Goal: Task Accomplishment & Management: Manage account settings

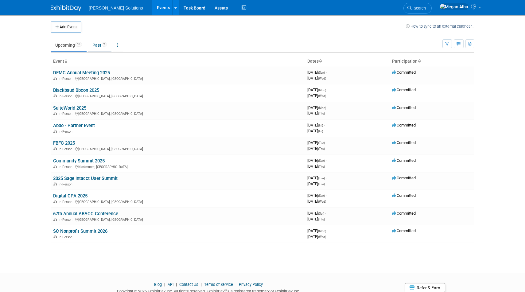
click at [103, 44] on link "Past 2" at bounding box center [100, 45] width 24 height 12
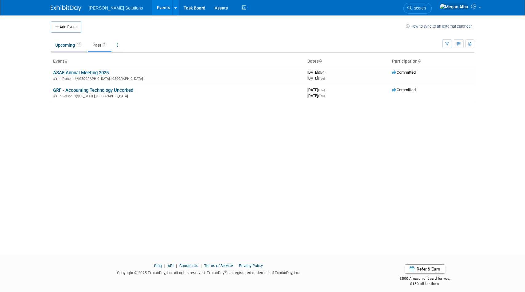
click at [70, 45] on link "Upcoming 10" at bounding box center [69, 45] width 36 height 12
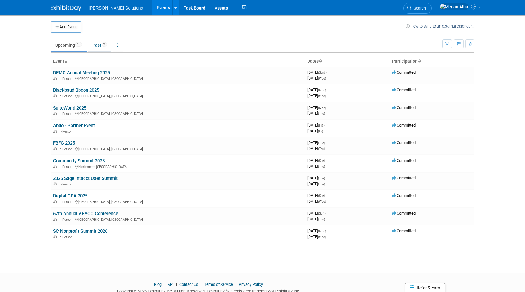
click at [99, 45] on link "Past 2" at bounding box center [100, 45] width 24 height 12
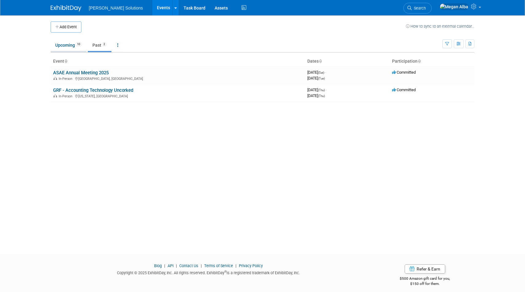
click at [68, 46] on link "Upcoming 10" at bounding box center [69, 45] width 36 height 12
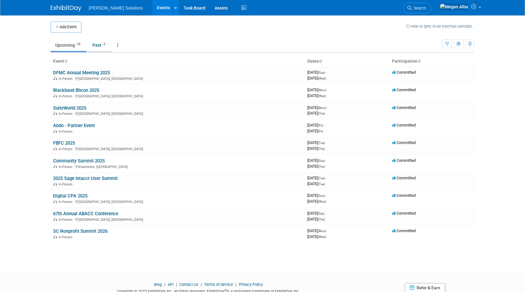
click at [98, 44] on link "Past 2" at bounding box center [100, 45] width 24 height 12
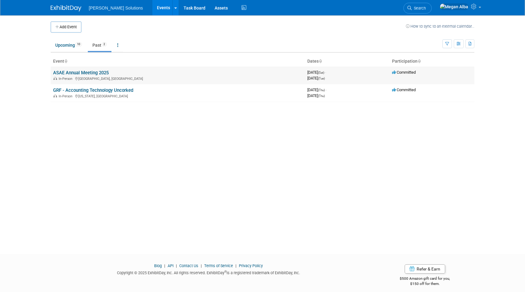
click at [92, 73] on link "ASAE Annual Meeting 2025" at bounding box center [81, 73] width 56 height 6
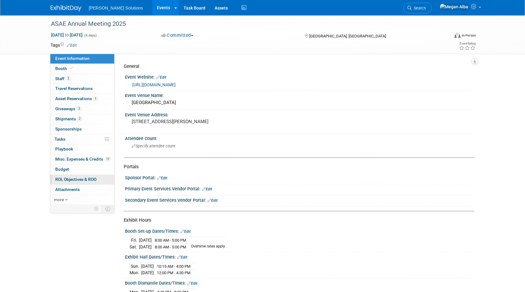
click at [71, 179] on span "ROI, Objectives & ROO 0" at bounding box center [75, 179] width 41 height 5
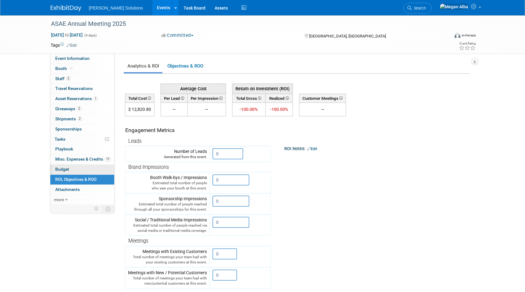
click at [65, 171] on span "Budget" at bounding box center [62, 169] width 14 height 5
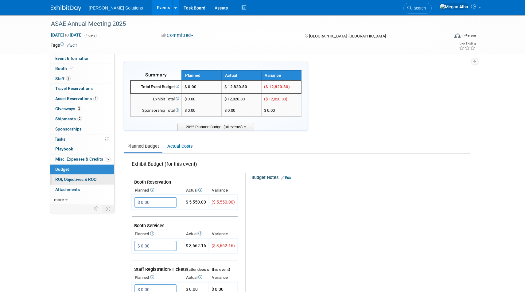
click at [69, 181] on span "ROI, Objectives & ROO 0" at bounding box center [75, 179] width 41 height 5
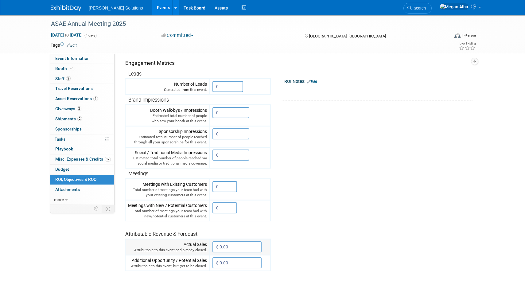
scroll to position [69, 0]
click at [222, 86] on input "0" at bounding box center [228, 85] width 31 height 11
drag, startPoint x: 226, startPoint y: 86, endPoint x: 211, endPoint y: 86, distance: 14.7
click at [211, 86] on td "0 X" at bounding box center [240, 86] width 61 height 16
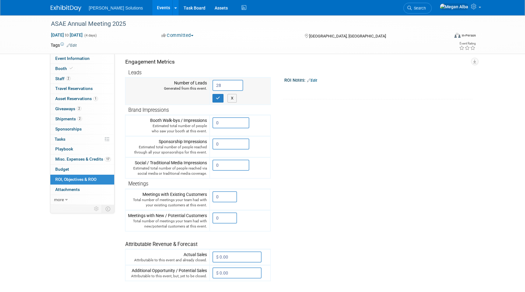
type input "28"
click at [218, 98] on icon "button" at bounding box center [218, 98] width 4 height 4
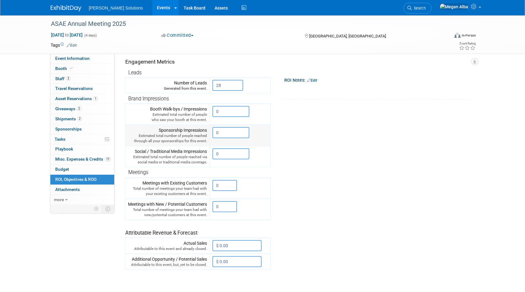
drag, startPoint x: 223, startPoint y: 134, endPoint x: 213, endPoint y: 133, distance: 10.5
click at [213, 133] on td "0 X" at bounding box center [240, 135] width 61 height 21
click at [221, 134] on input "0" at bounding box center [231, 133] width 37 height 11
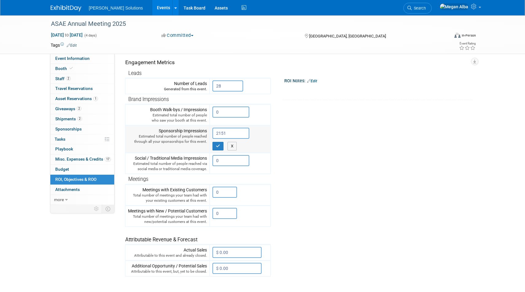
type input "2151"
click at [218, 144] on button "button" at bounding box center [218, 146] width 11 height 9
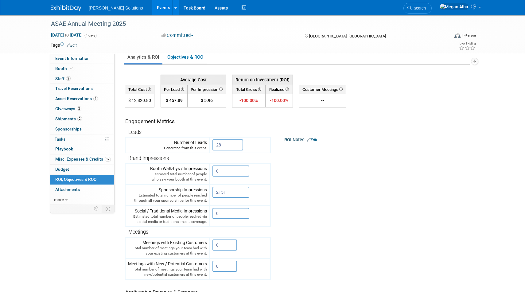
scroll to position [9, 0]
click at [380, 127] on td "ROI Notes: Edit X" at bounding box center [369, 133] width 197 height 52
click at [183, 58] on link "Objectives & ROO 0" at bounding box center [185, 57] width 43 height 12
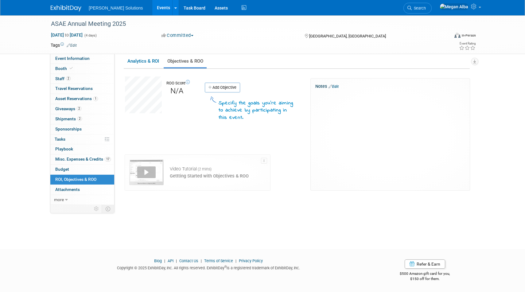
scroll to position [5, 0]
click at [143, 59] on link "Analytics & ROI" at bounding box center [143, 62] width 39 height 12
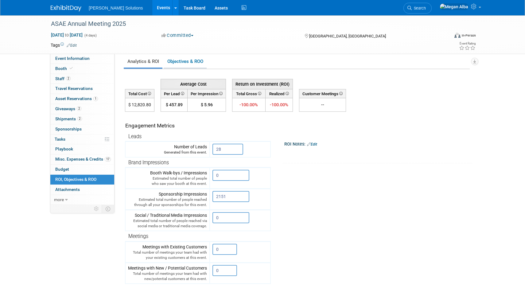
click at [194, 61] on link "Objectives & ROO 0" at bounding box center [185, 62] width 43 height 12
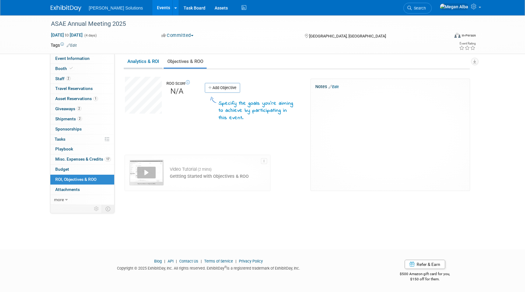
click at [148, 62] on link "Analytics & ROI" at bounding box center [143, 62] width 39 height 12
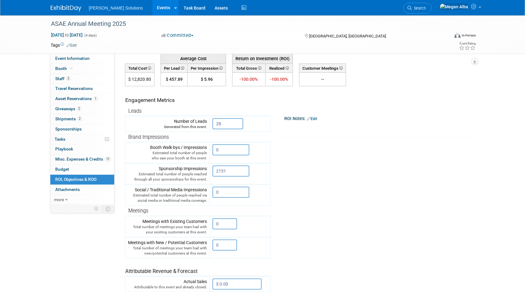
scroll to position [0, 0]
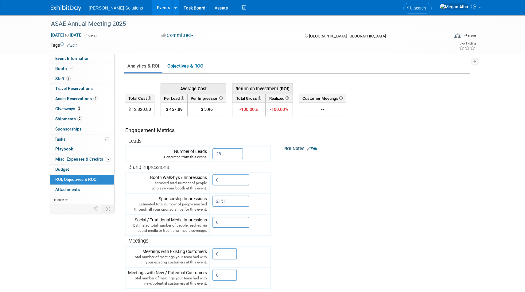
click at [66, 10] on img at bounding box center [66, 8] width 31 height 6
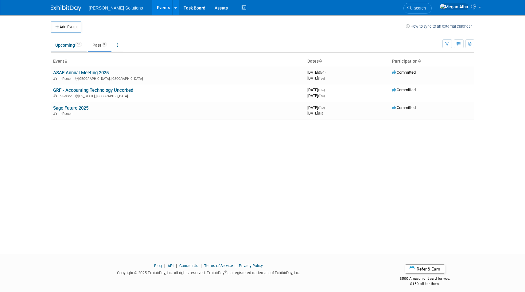
click at [64, 43] on link "Upcoming 10" at bounding box center [69, 45] width 36 height 12
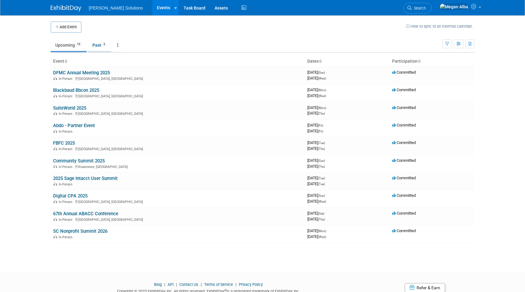
click at [100, 44] on link "Past 3" at bounding box center [100, 45] width 24 height 12
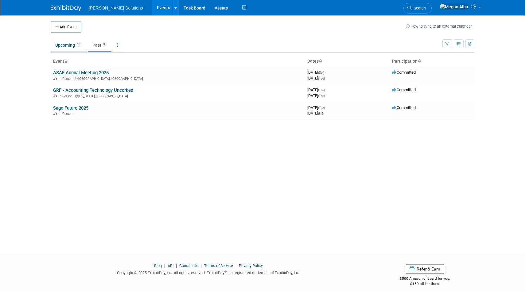
click at [65, 48] on link "Upcoming 10" at bounding box center [69, 45] width 36 height 12
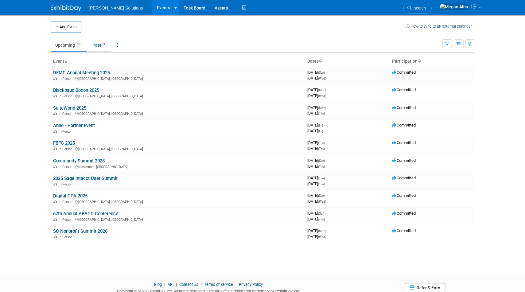
click at [98, 44] on link "Past 3" at bounding box center [100, 45] width 24 height 12
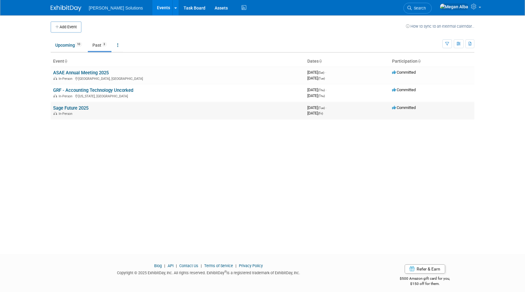
click at [73, 107] on link "Sage Future 2025" at bounding box center [70, 108] width 35 height 6
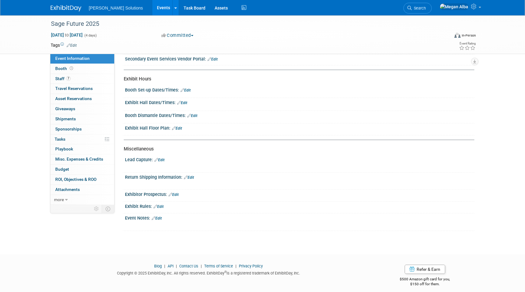
scroll to position [139, 0]
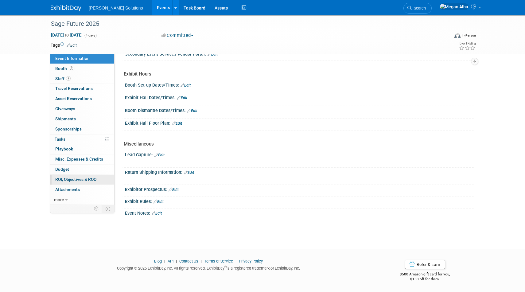
click at [67, 179] on span "ROI, Objectives & ROO 0" at bounding box center [75, 179] width 41 height 5
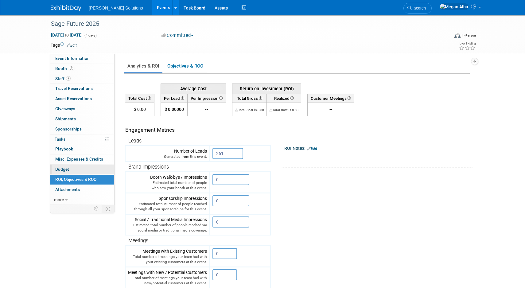
click at [68, 170] on span "Budget" at bounding box center [62, 169] width 14 height 5
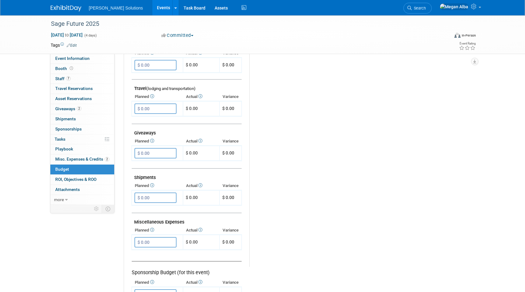
scroll to position [225, 0]
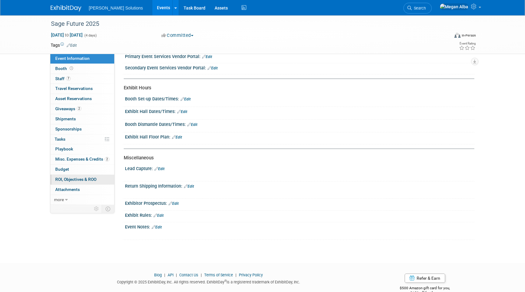
scroll to position [125, 0]
click at [72, 178] on span "ROI, Objectives & ROO 0" at bounding box center [75, 179] width 41 height 5
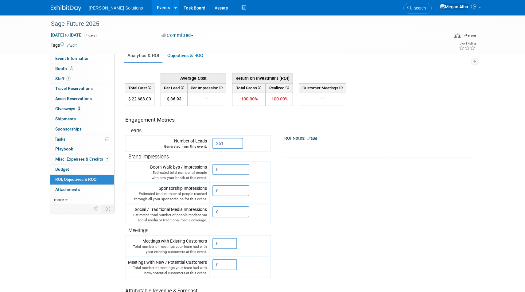
scroll to position [0, 0]
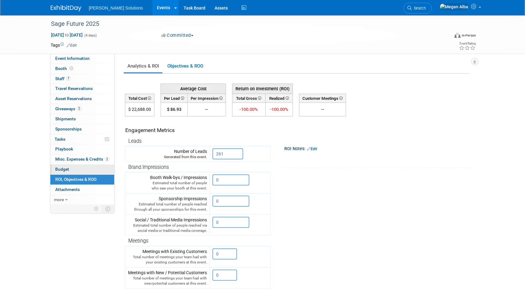
click at [62, 167] on span "Budget" at bounding box center [62, 169] width 14 height 5
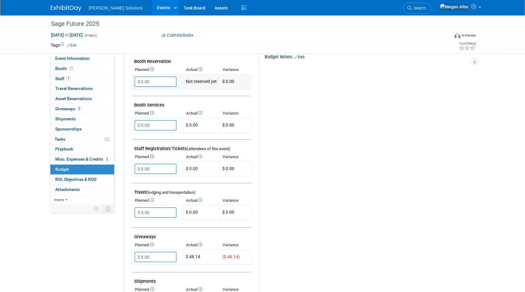
scroll to position [115, 0]
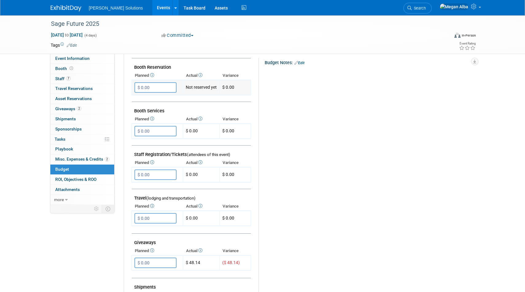
drag, startPoint x: 148, startPoint y: 87, endPoint x: 157, endPoint y: 87, distance: 8.9
click at [157, 87] on input "$ 0.00" at bounding box center [156, 87] width 42 height 10
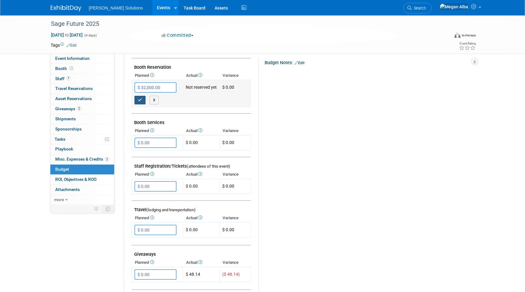
click at [139, 100] on icon "button" at bounding box center [140, 100] width 4 height 4
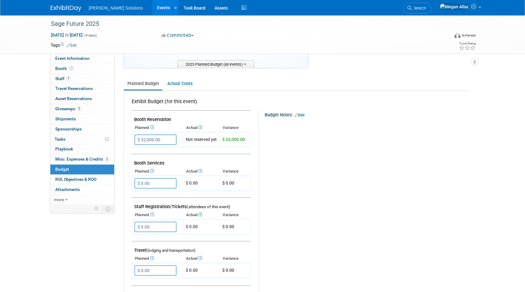
scroll to position [0, 0]
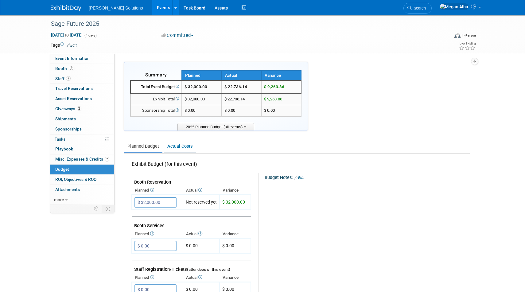
click at [183, 145] on link "Actual Costs" at bounding box center [180, 146] width 32 height 11
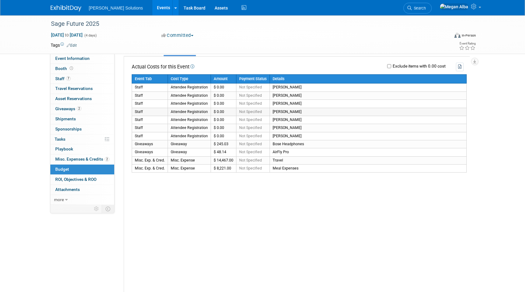
scroll to position [34, 0]
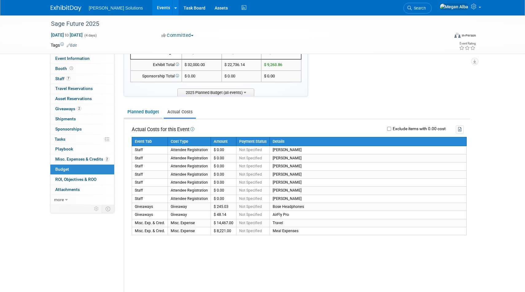
click at [142, 113] on link "Planned Budget" at bounding box center [143, 111] width 39 height 11
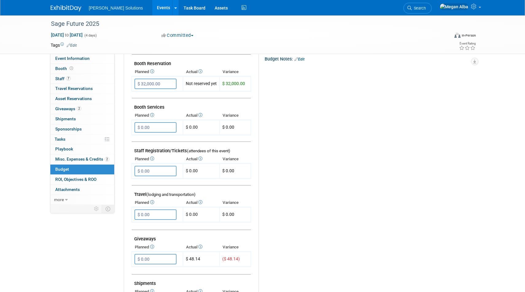
scroll to position [115, 0]
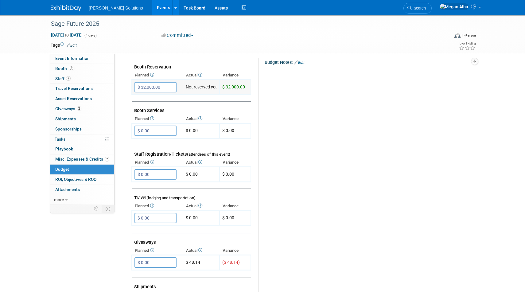
click at [165, 87] on input "$ 32,000.00" at bounding box center [156, 87] width 42 height 10
type input "$"
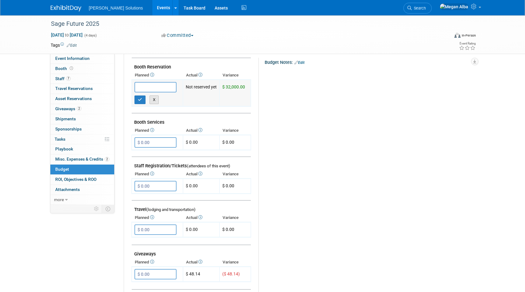
click at [156, 100] on button "X" at bounding box center [155, 100] width 10 height 9
type input "$ 32,000.00"
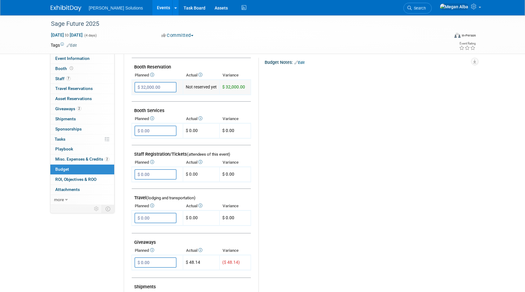
click at [205, 88] on td "Not reserved yet" at bounding box center [201, 87] width 37 height 15
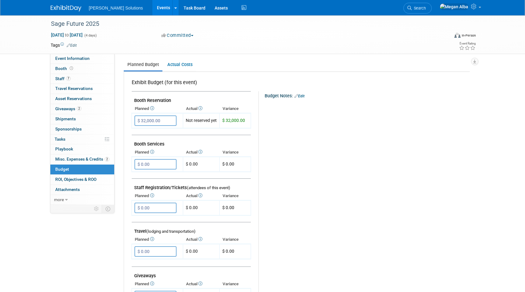
scroll to position [77, 0]
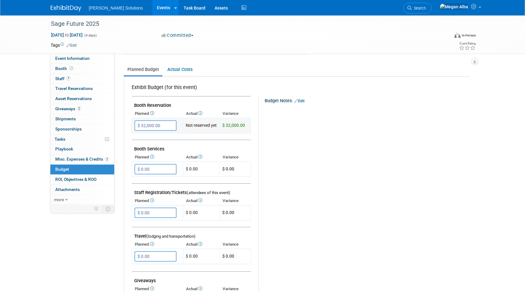
click at [199, 125] on td "Not reserved yet" at bounding box center [201, 125] width 37 height 15
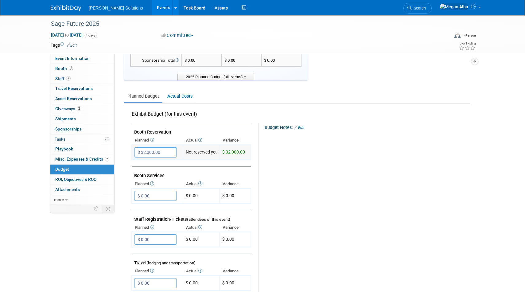
scroll to position [33, 0]
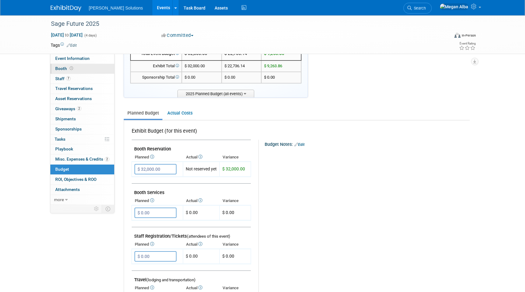
click at [61, 66] on span "Booth" at bounding box center [64, 68] width 19 height 5
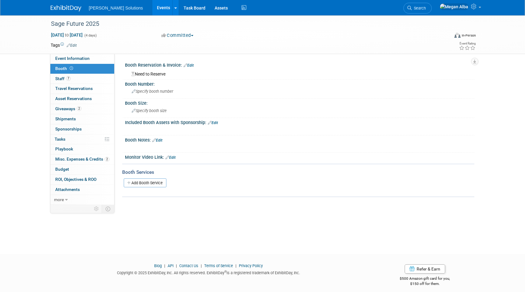
click at [193, 65] on link "Edit" at bounding box center [189, 65] width 10 height 4
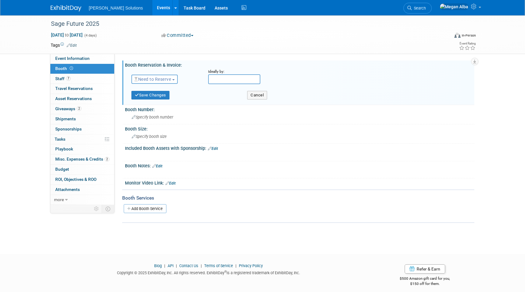
click at [171, 79] on span "Need to Reserve" at bounding box center [153, 79] width 37 height 5
click at [163, 99] on link "Reserved" at bounding box center [165, 98] width 66 height 9
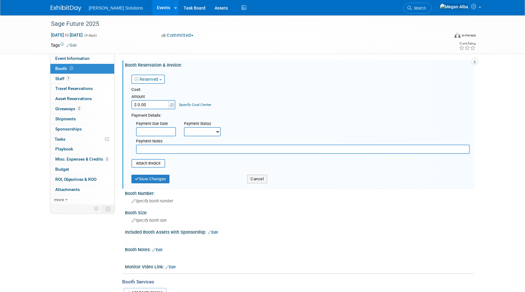
click at [153, 104] on input "$ 0.00" at bounding box center [151, 104] width 38 height 9
type input "$ 32,000.00"
click at [196, 130] on select "Not Paid Yet Partially Paid Paid in Full" at bounding box center [202, 131] width 37 height 9
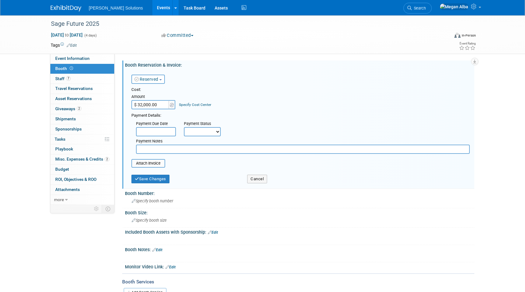
select select "1"
click at [184, 127] on select "Not Paid Yet Partially Paid Paid in Full" at bounding box center [202, 131] width 37 height 9
click at [150, 181] on button "Save Changes" at bounding box center [151, 179] width 38 height 9
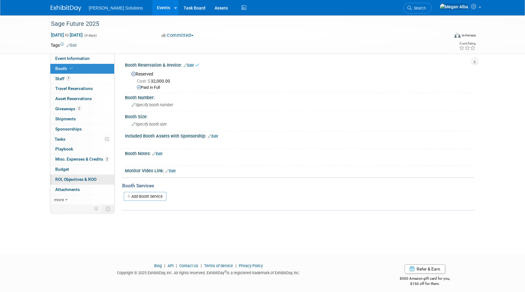
click at [65, 179] on span "ROI, Objectives & ROO 0" at bounding box center [75, 179] width 41 height 5
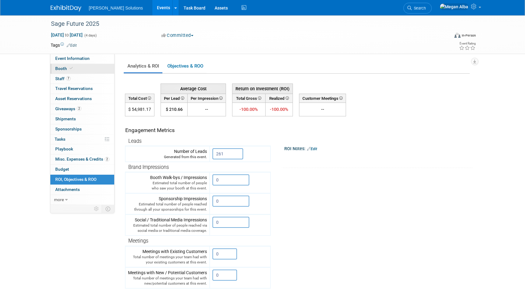
click at [60, 69] on span "Booth" at bounding box center [64, 68] width 19 height 5
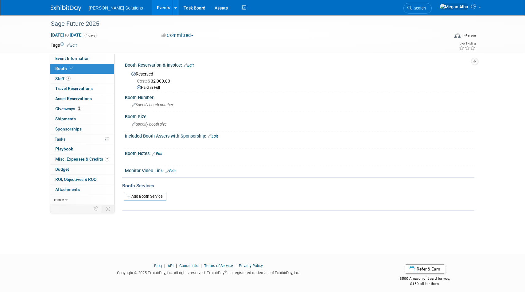
click at [191, 65] on link "Edit" at bounding box center [189, 65] width 10 height 4
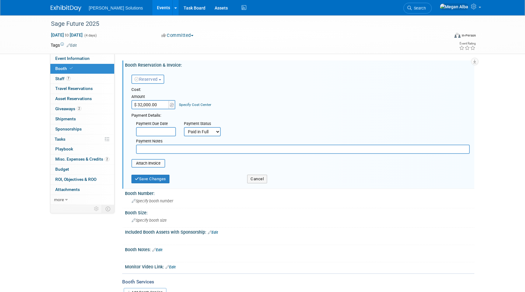
click at [144, 105] on input "$ 32,000.00" at bounding box center [151, 104] width 38 height 9
type input "$ 35,000.00"
click at [138, 180] on icon "submit" at bounding box center [137, 179] width 4 height 4
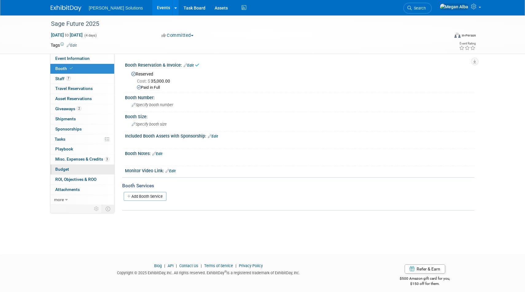
click at [65, 171] on span "Budget" at bounding box center [62, 169] width 14 height 5
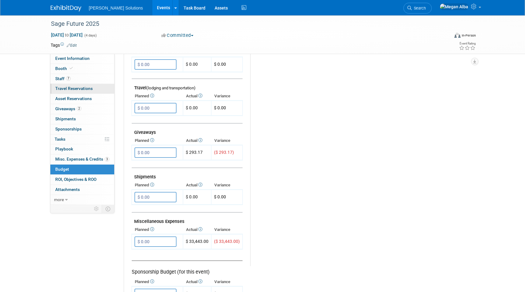
scroll to position [176, 0]
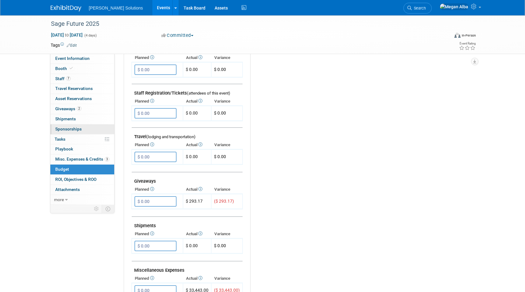
click at [69, 127] on span "Sponsorships 0" at bounding box center [68, 129] width 26 height 5
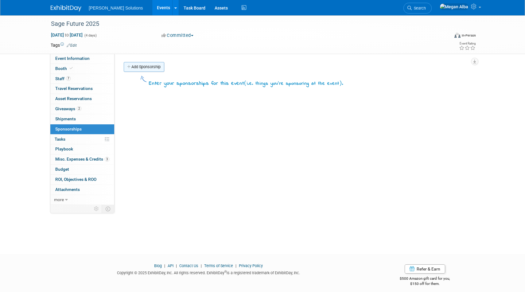
click at [155, 65] on link "Add Sponsorship" at bounding box center [144, 67] width 41 height 10
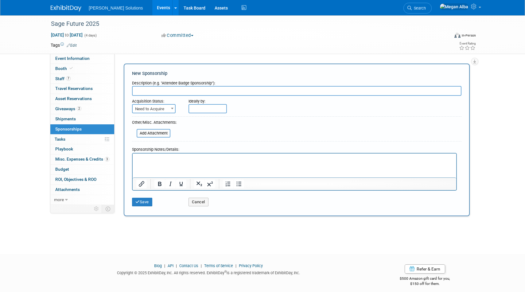
paste input "Baker Tilly Dinner Sponsorship"
type input "Baker Tilly Dinner Sponsorship"
click at [165, 110] on span "Need to Acquire" at bounding box center [154, 109] width 42 height 9
select select "2"
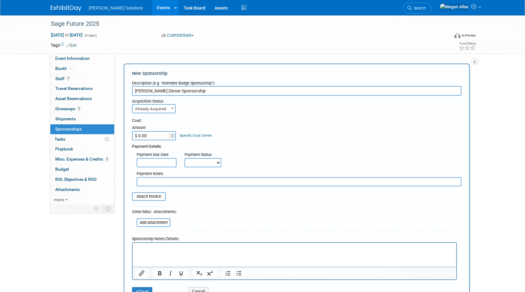
click at [156, 136] on input "$ 0.00" at bounding box center [151, 135] width 38 height 9
type input "$ 5,000.00"
click at [197, 161] on select "Not Paid Yet Partially Paid Paid in Full" at bounding box center [203, 162] width 37 height 9
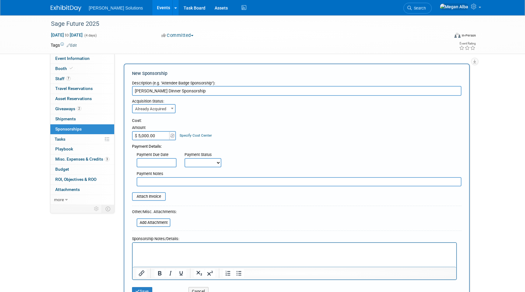
select select "1"
click at [185, 158] on select "Not Paid Yet Partially Paid Paid in Full" at bounding box center [203, 162] width 37 height 9
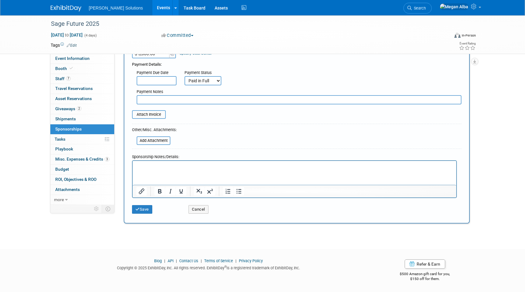
click at [167, 169] on html at bounding box center [295, 165] width 324 height 9
click at [142, 205] on div "Save" at bounding box center [156, 207] width 57 height 13
click at [143, 208] on button "Save" at bounding box center [142, 209] width 20 height 9
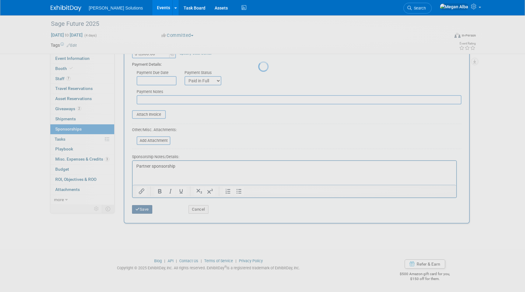
scroll to position [5, 0]
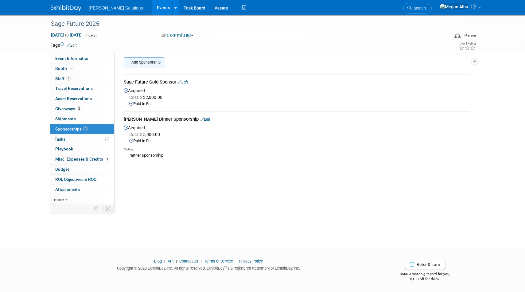
click at [149, 63] on link "Add Sponsorship" at bounding box center [144, 62] width 41 height 10
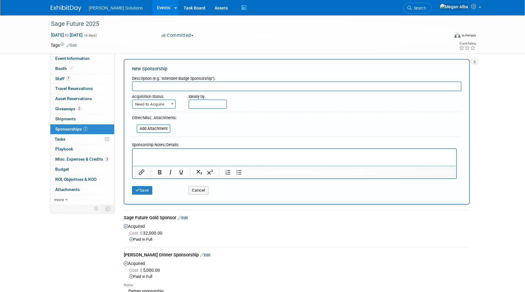
scroll to position [0, 0]
type input "Alta Vista Dinner Sponsorship"
click at [166, 103] on span "Need to Acquire" at bounding box center [154, 104] width 42 height 9
select select "2"
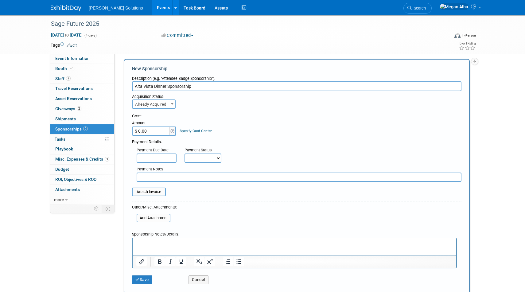
click at [151, 131] on input "$ 0.00" at bounding box center [151, 131] width 38 height 9
paste input "2"
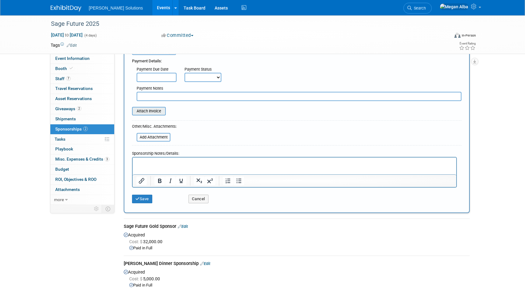
scroll to position [78, 0]
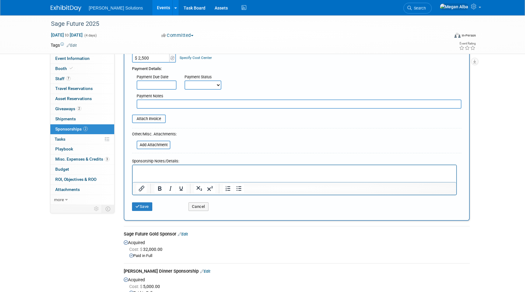
type input "$ 2,500.00"
click at [198, 85] on select "Not Paid Yet Partially Paid Paid in Full" at bounding box center [203, 85] width 37 height 9
select select "1"
click at [185, 81] on select "Not Paid Yet Partially Paid Paid in Full" at bounding box center [203, 85] width 37 height 9
click at [146, 204] on button "Save" at bounding box center [142, 206] width 20 height 9
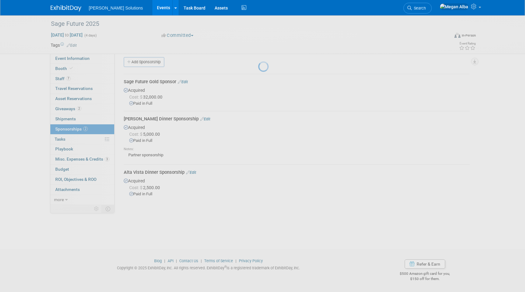
scroll to position [5, 0]
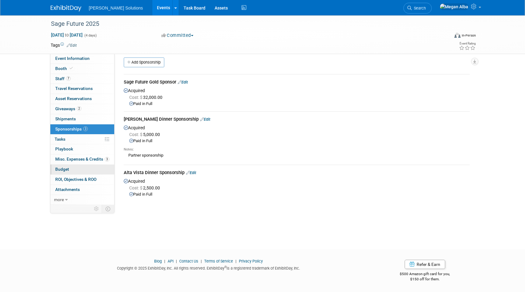
click at [68, 169] on span "Budget" at bounding box center [62, 169] width 14 height 5
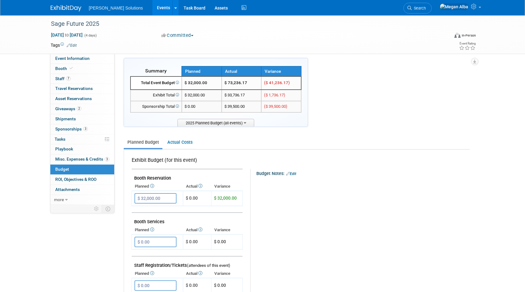
scroll to position [0, 0]
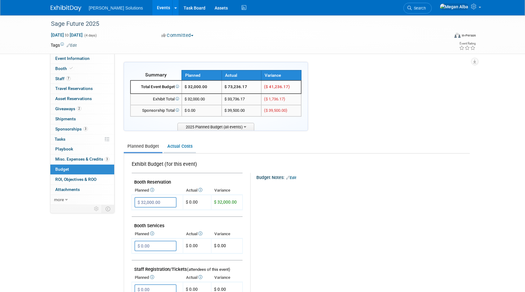
click at [179, 146] on link "Actual Costs" at bounding box center [180, 146] width 32 height 11
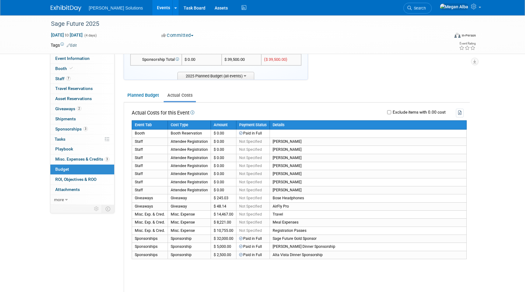
scroll to position [37, 0]
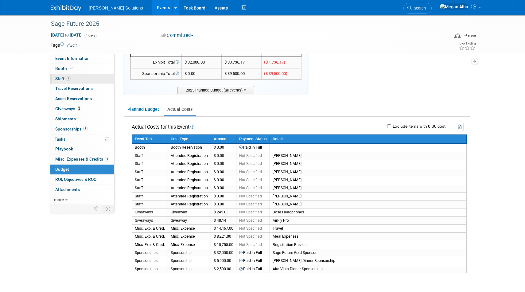
click at [79, 81] on link "7 Staff 7" at bounding box center [82, 79] width 64 height 10
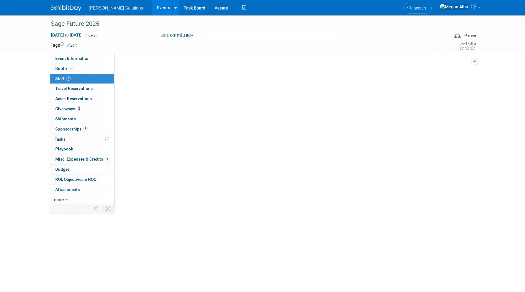
scroll to position [0, 0]
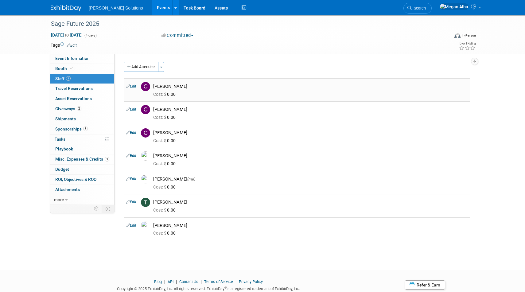
click at [133, 87] on link "Edit" at bounding box center [131, 86] width 10 height 4
select select "f406b3c8-b416-4964-b495-bdee48ae1f05"
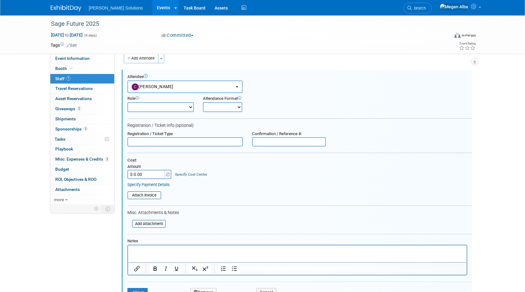
click at [222, 107] on select "Onsite Remote" at bounding box center [222, 107] width 39 height 10
select select "1"
click at [203, 102] on select "Onsite Remote" at bounding box center [222, 107] width 39 height 10
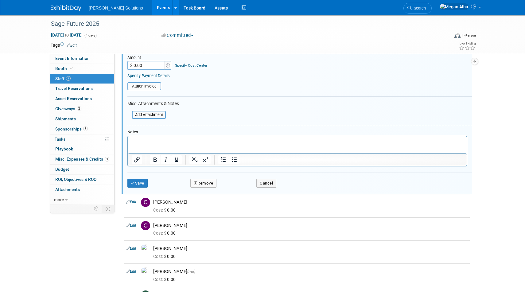
scroll to position [126, 0]
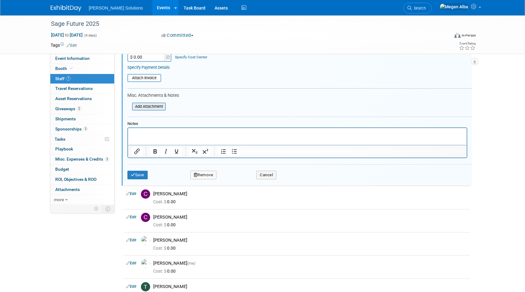
click at [151, 106] on input "file" at bounding box center [128, 106] width 73 height 7
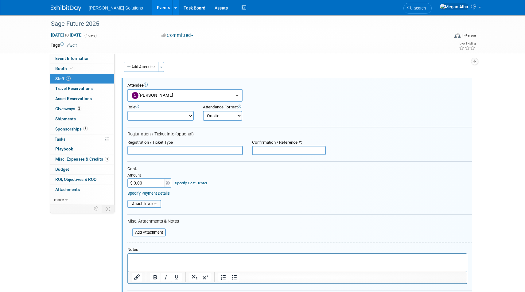
click at [169, 114] on select "Demonstrator Host Planner Presenter Sales Representative Set-up/Dismantle Crew …" at bounding box center [161, 116] width 66 height 10
select select "4"
click at [128, 111] on select "Demonstrator Host Planner Presenter Sales Representative Set-up/Dismantle Crew …" at bounding box center [161, 116] width 66 height 10
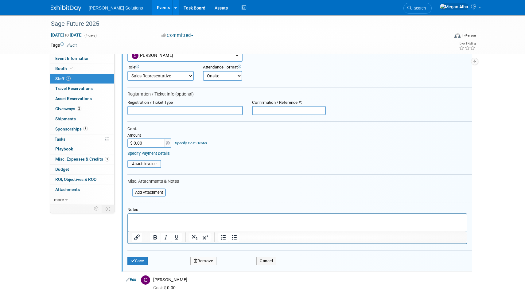
scroll to position [52, 0]
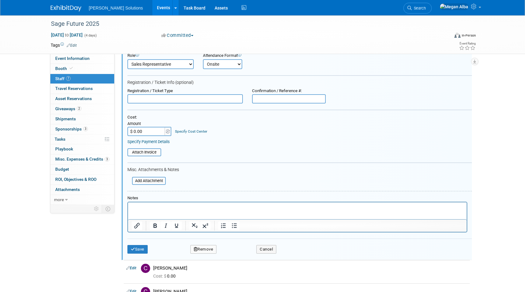
click at [153, 130] on input "$ 0.00" at bounding box center [147, 131] width 38 height 9
type input "$ 1,195.00"
click at [137, 246] on button "Save" at bounding box center [138, 249] width 20 height 9
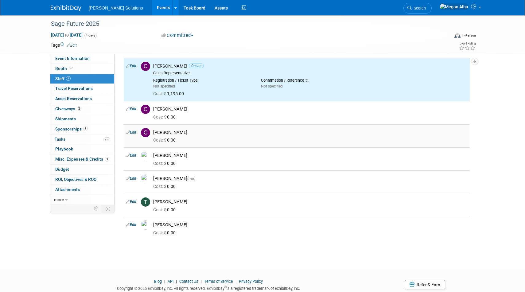
scroll to position [0, 0]
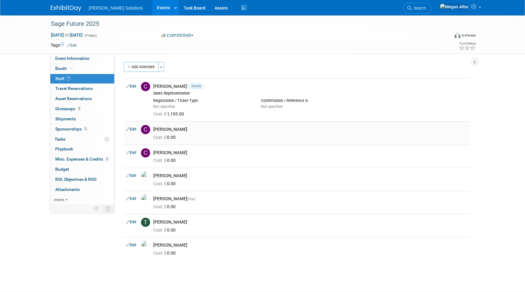
click at [133, 131] on link "Edit" at bounding box center [131, 129] width 10 height 4
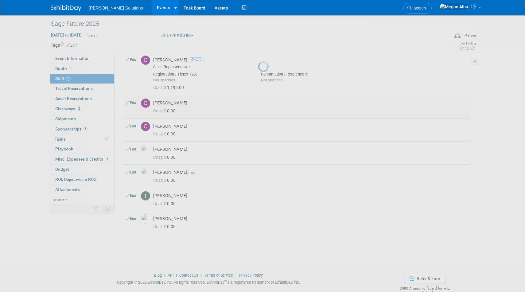
select select "79f8fec9-1ea5-437f-92f1-3867afc9dfd0"
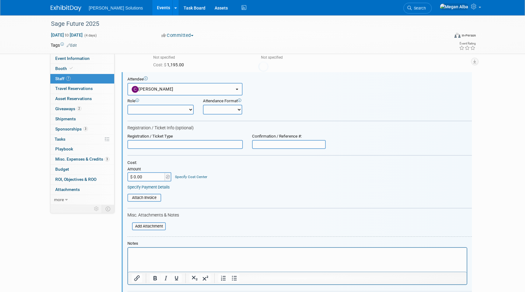
scroll to position [52, 0]
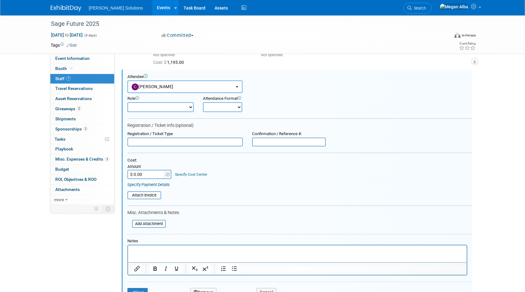
click at [170, 107] on select "Demonstrator Host Planner Presenter Sales Representative Set-up/Dismantle Crew …" at bounding box center [161, 107] width 66 height 10
select select "2"
click at [128, 102] on select "Demonstrator Host Planner Presenter Sales Representative Set-up/Dismantle Crew …" at bounding box center [161, 107] width 66 height 10
click at [229, 108] on select "Onsite Remote" at bounding box center [222, 107] width 39 height 10
select select "1"
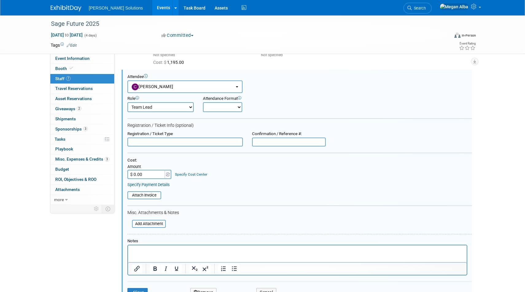
click at [203, 102] on select "Onsite Remote" at bounding box center [222, 107] width 39 height 10
click at [145, 174] on input "$ 0.00" at bounding box center [147, 174] width 38 height 9
type input "$ 1,195.00"
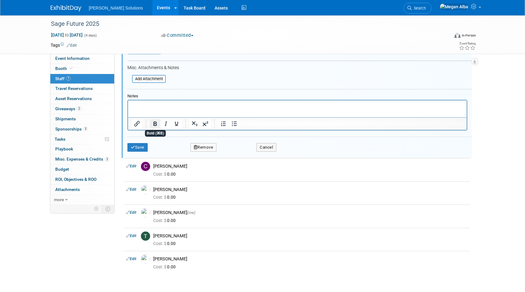
scroll to position [199, 0]
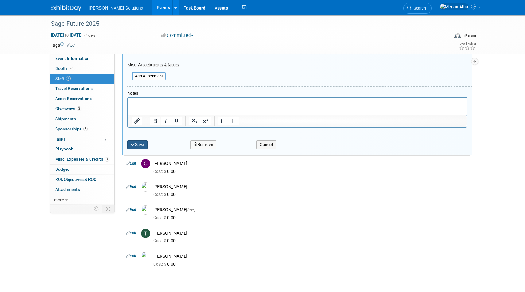
click at [141, 146] on button "Save" at bounding box center [138, 144] width 20 height 9
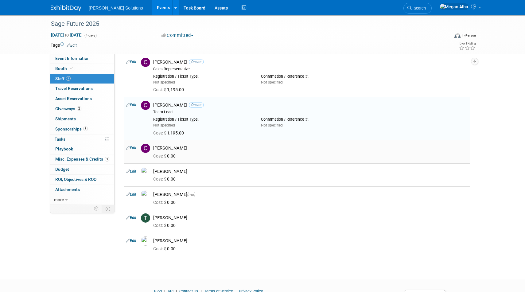
scroll to position [21, 0]
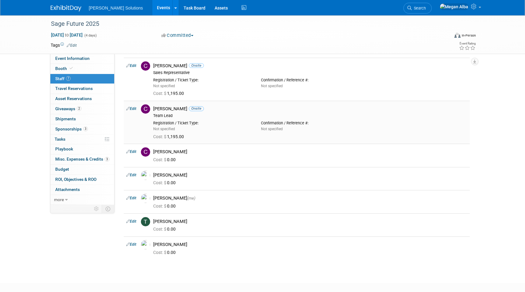
click at [134, 109] on link "Edit" at bounding box center [131, 109] width 10 height 4
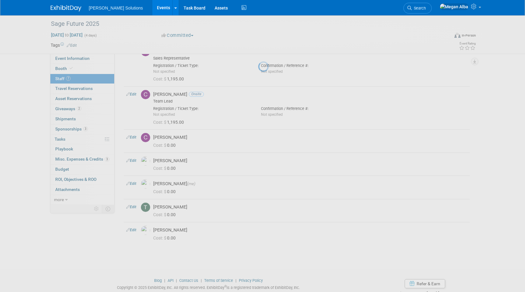
select select "79f8fec9-1ea5-437f-92f1-3867afc9dfd0"
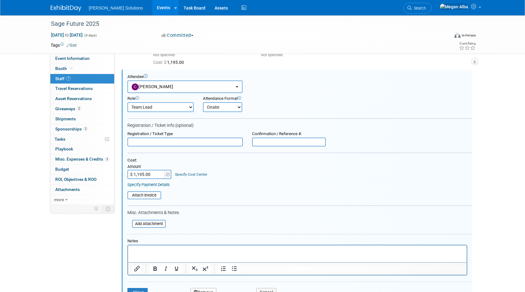
scroll to position [0, 0]
click at [154, 173] on input "$ 1,195.00" at bounding box center [147, 174] width 38 height 9
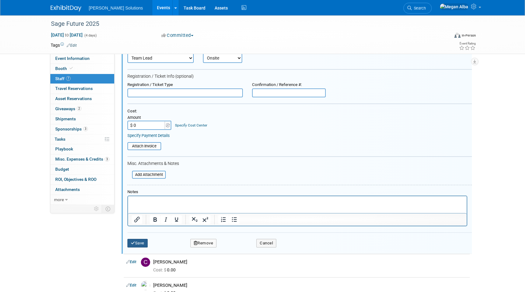
type input "$ 0.00"
click at [136, 243] on button "Save" at bounding box center [138, 243] width 20 height 9
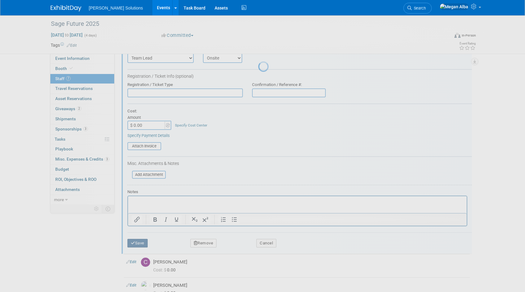
scroll to position [54, 0]
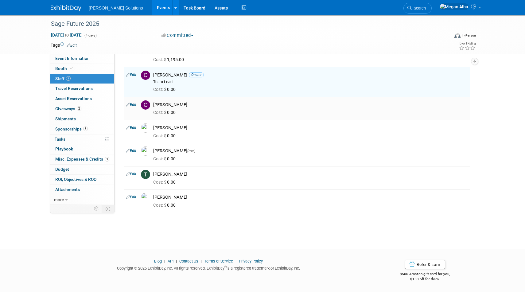
click at [133, 104] on link "Edit" at bounding box center [131, 105] width 10 height 4
select select "806b6d3e-49b2-4c0a-9dfa-99f4c9888370"
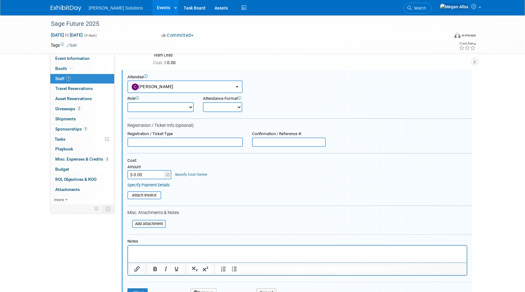
scroll to position [0, 0]
click at [157, 105] on select "Demonstrator Host Planner Presenter Sales Representative Set-up/Dismantle Crew …" at bounding box center [161, 107] width 66 height 10
select select "3"
click at [128, 102] on select "Demonstrator Host Planner Presenter Sales Representative Set-up/Dismantle Crew …" at bounding box center [161, 107] width 66 height 10
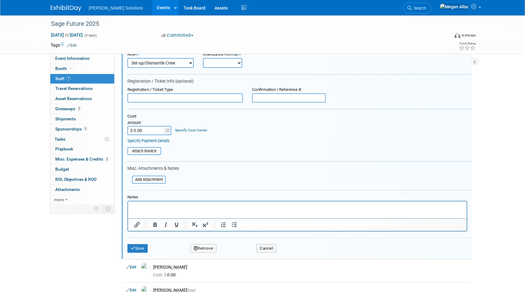
scroll to position [177, 0]
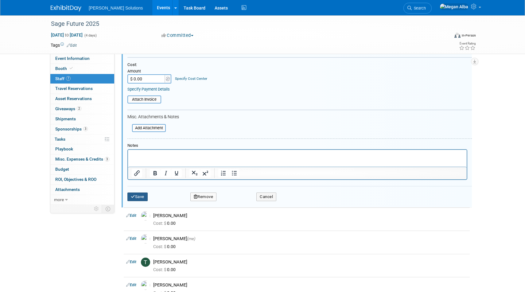
click at [135, 197] on icon "submit" at bounding box center [133, 197] width 4 height 4
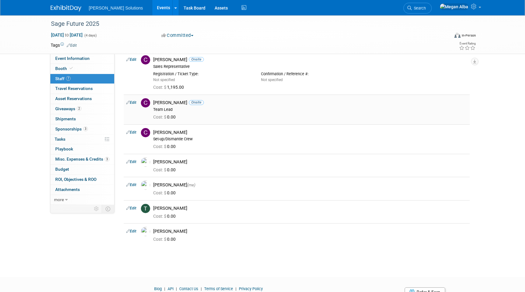
scroll to position [2, 0]
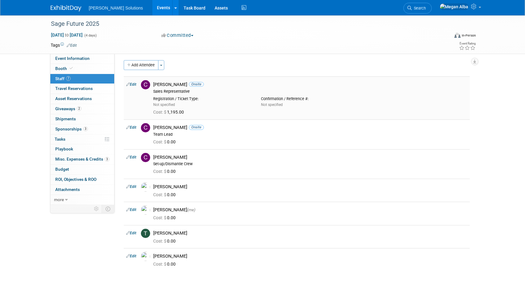
click at [133, 85] on link "Edit" at bounding box center [131, 84] width 10 height 4
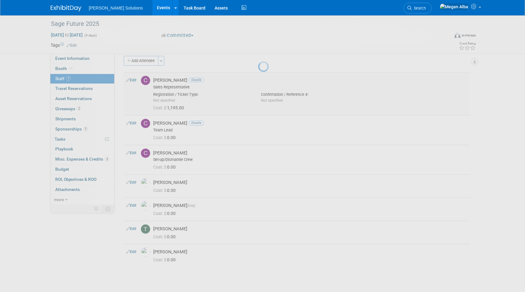
select select "f406b3c8-b416-4964-b495-bdee48ae1f05"
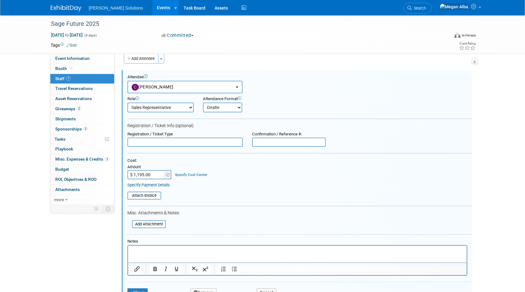
scroll to position [9, 0]
click at [157, 175] on input "$ 1,195.00" at bounding box center [147, 174] width 38 height 9
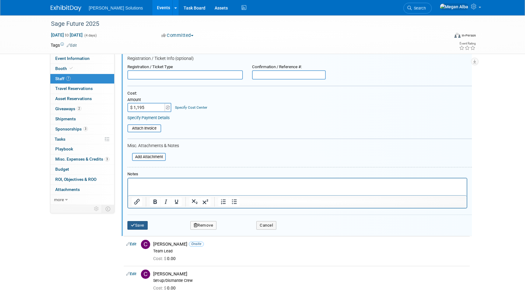
type input "$ 1,195.00"
click at [140, 226] on button "Save" at bounding box center [138, 225] width 20 height 9
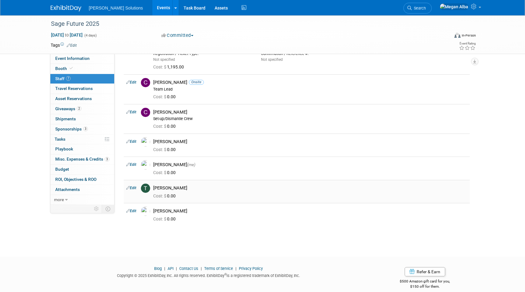
scroll to position [54, 0]
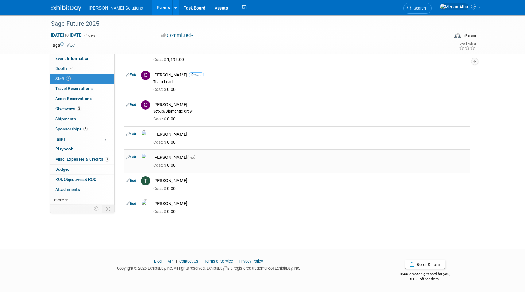
click at [131, 156] on link "Edit" at bounding box center [131, 157] width 10 height 4
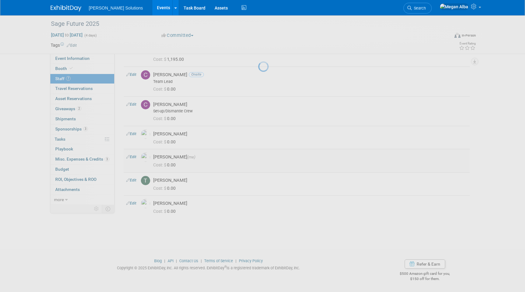
select select "6950553f-0400-49dd-afde-6e5087c97793"
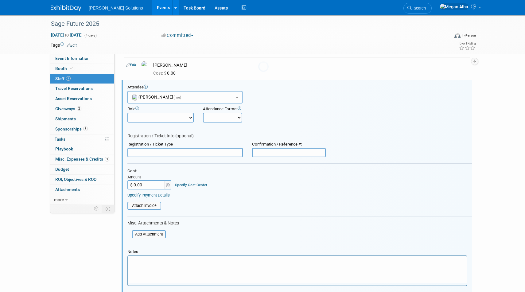
scroll to position [134, 0]
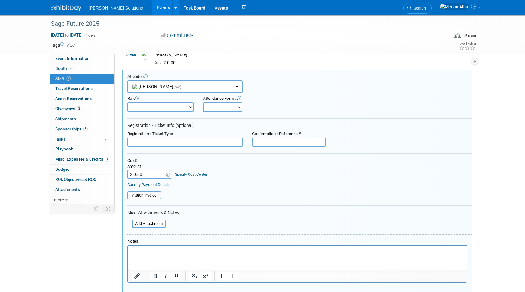
click at [152, 175] on input "$ 0.00" at bounding box center [147, 174] width 38 height 9
type input "$ 1,195.00"
click at [164, 105] on select "Demonstrator Host Planner Presenter Sales Representative Set-up/Dismantle Crew …" at bounding box center [161, 107] width 66 height 10
select select "3"
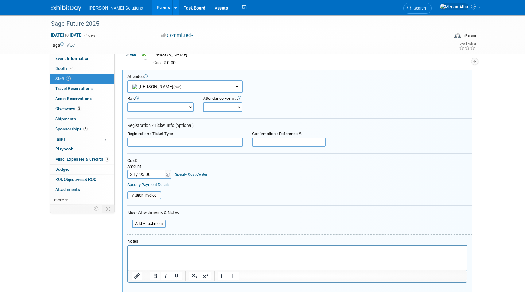
click at [128, 102] on select "Demonstrator Host Planner Presenter Sales Representative Set-up/Dismantle Crew …" at bounding box center [161, 107] width 66 height 10
click at [210, 107] on select "Onsite Remote" at bounding box center [222, 107] width 39 height 10
click at [203, 102] on select "Onsite Remote" at bounding box center [222, 107] width 39 height 10
click at [215, 108] on select "Onsite Remote" at bounding box center [222, 107] width 39 height 10
select select "1"
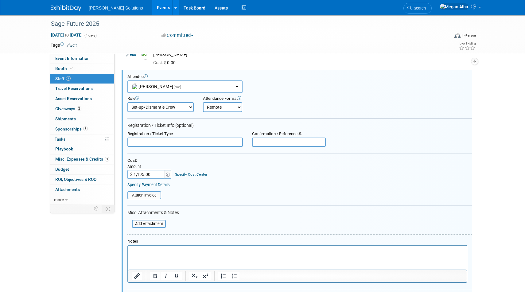
click at [203, 102] on select "Onsite Remote" at bounding box center [222, 107] width 39 height 10
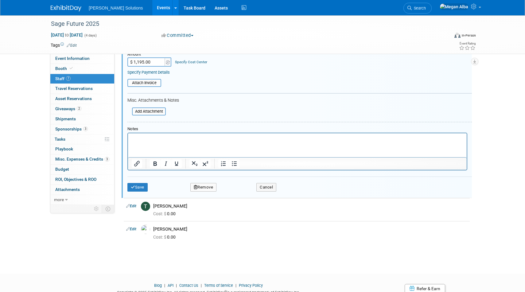
scroll to position [271, 0]
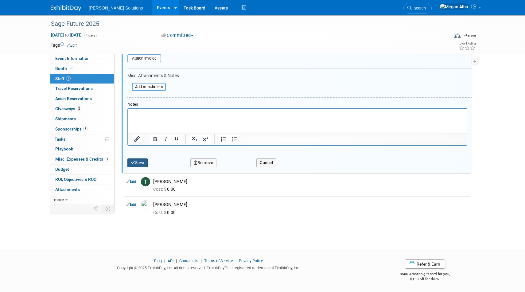
click at [138, 164] on button "Save" at bounding box center [138, 163] width 20 height 9
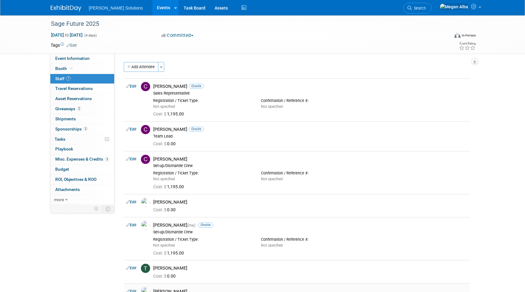
scroll to position [2, 0]
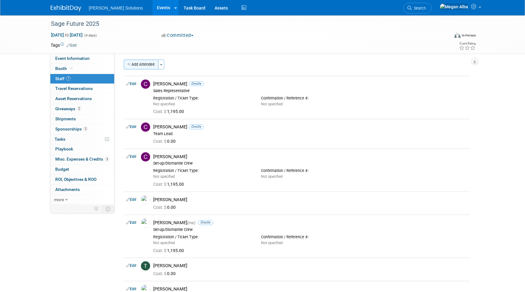
click at [141, 64] on button "Add Attendee" at bounding box center [141, 65] width 35 height 10
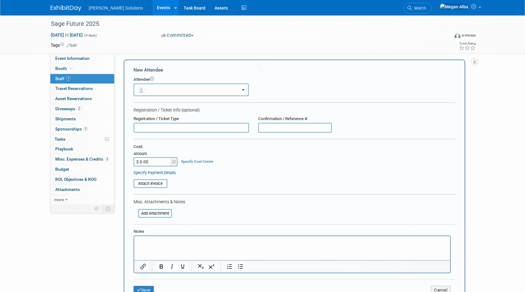
scroll to position [0, 0]
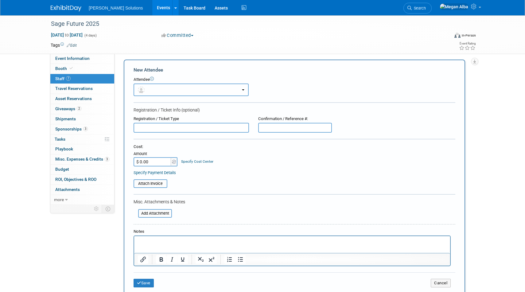
click at [158, 89] on button "button" at bounding box center [191, 90] width 115 height 13
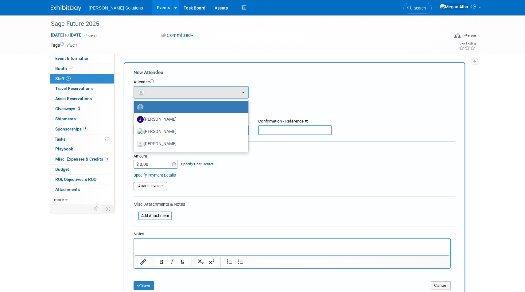
click at [252, 68] on div "New Attendee Attendee <img src="https://www.exhibitday.com/Images/Unassigned-Us…" at bounding box center [295, 182] width 342 height 240
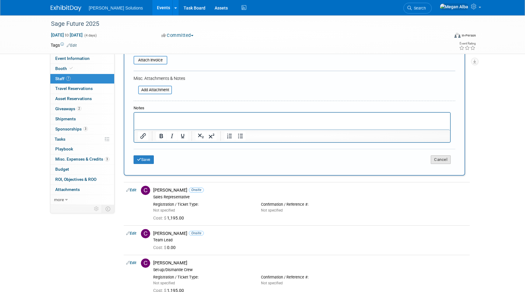
scroll to position [1, 0]
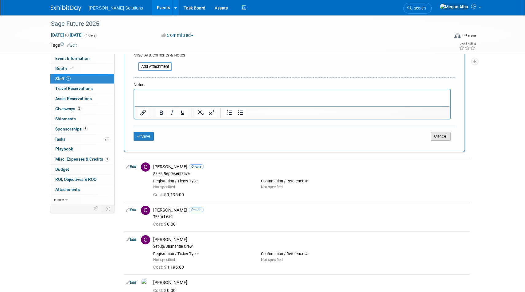
click at [441, 136] on button "Cancel" at bounding box center [441, 136] width 20 height 9
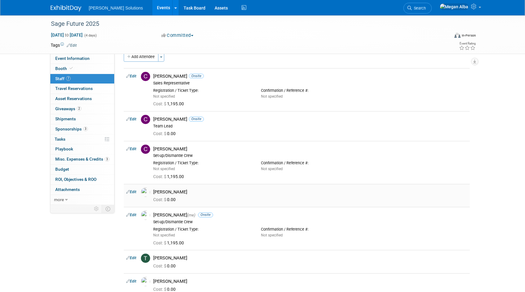
scroll to position [0, 0]
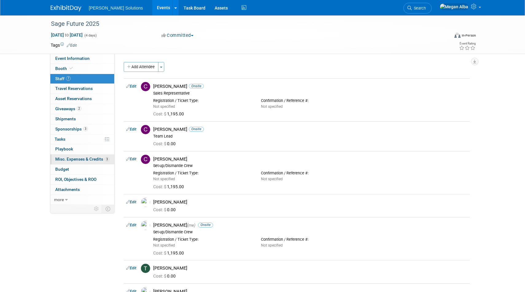
click at [82, 157] on span "Misc. Expenses & Credits 3" at bounding box center [82, 159] width 54 height 5
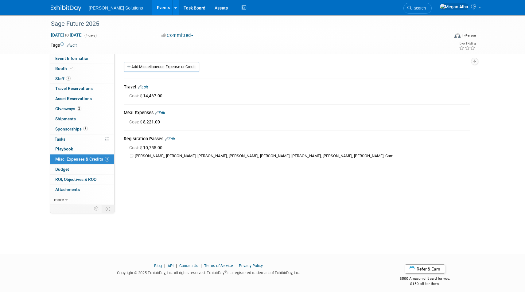
click at [171, 137] on link "Edit" at bounding box center [170, 139] width 10 height 4
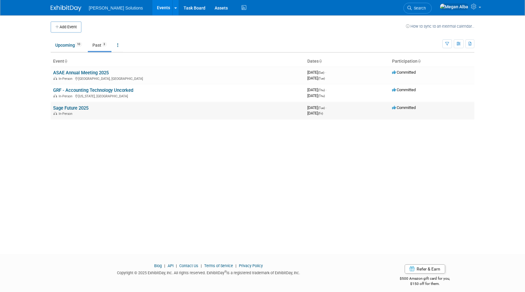
click at [81, 108] on link "Sage Future 2025" at bounding box center [70, 108] width 35 height 6
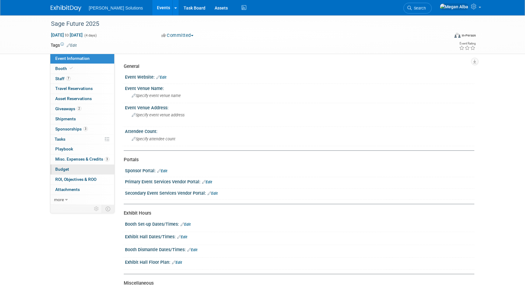
click at [63, 168] on span "Budget" at bounding box center [62, 169] width 14 height 5
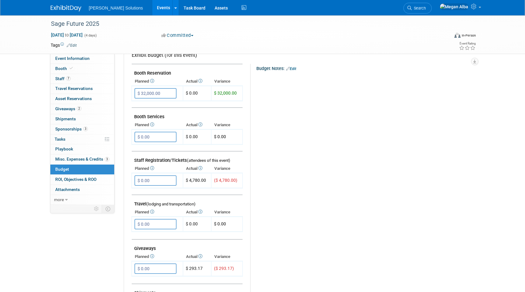
scroll to position [83, 0]
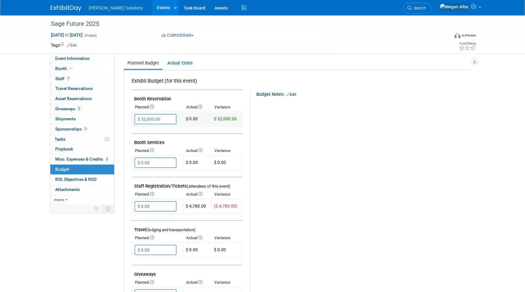
click at [148, 119] on input "$ 32,000.00" at bounding box center [156, 119] width 42 height 10
click at [181, 63] on link "Actual Costs" at bounding box center [180, 62] width 32 height 11
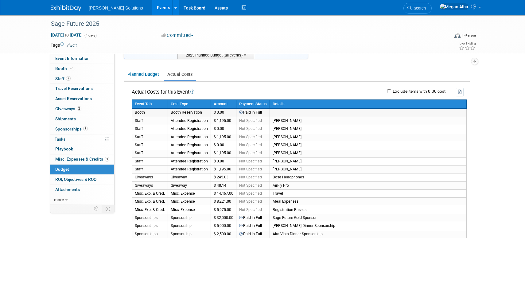
scroll to position [69, 0]
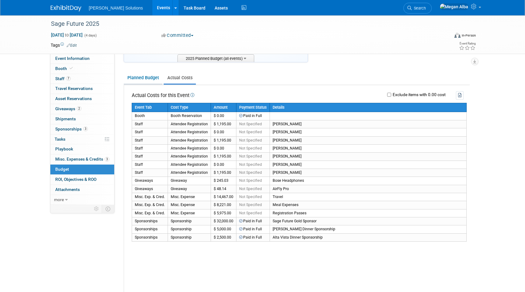
click at [145, 77] on link "Planned Budget" at bounding box center [143, 77] width 39 height 11
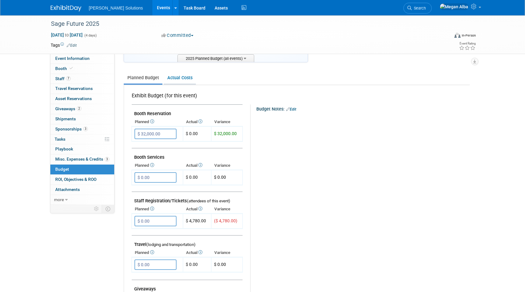
click at [179, 77] on link "Actual Costs" at bounding box center [180, 77] width 32 height 11
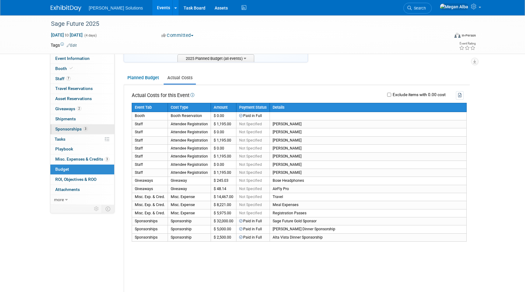
click at [70, 128] on span "Sponsorships 3" at bounding box center [71, 129] width 33 height 5
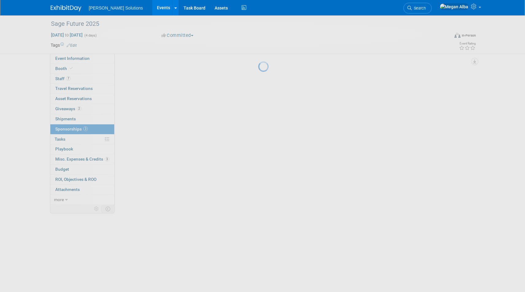
scroll to position [0, 0]
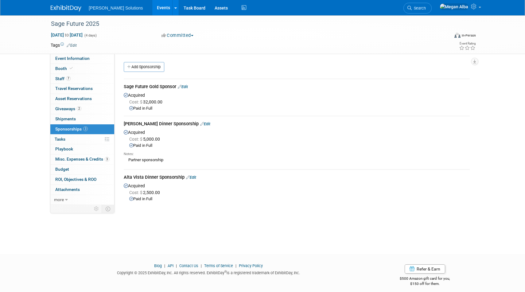
click at [187, 85] on link "Edit" at bounding box center [183, 86] width 10 height 5
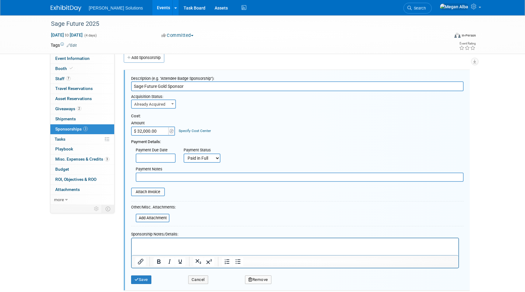
click at [140, 133] on input "$ 32,000.00" at bounding box center [150, 131] width 38 height 9
type input "$ 35,000.00"
click at [141, 276] on button "Save" at bounding box center [141, 280] width 20 height 9
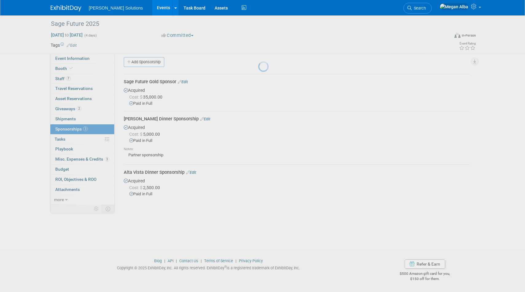
scroll to position [5, 0]
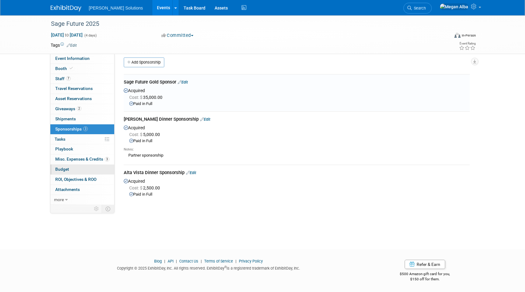
click at [72, 166] on link "Budget" at bounding box center [82, 170] width 64 height 10
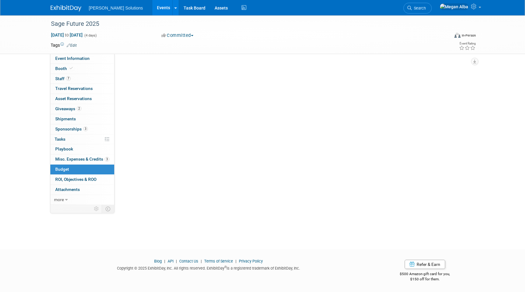
scroll to position [0, 0]
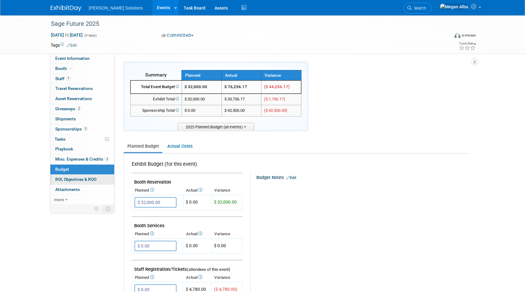
click at [68, 179] on span "ROI, Objectives & ROO 0" at bounding box center [75, 179] width 41 height 5
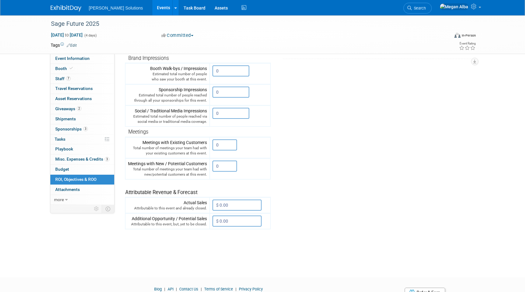
scroll to position [110, 0]
click at [238, 202] on input "$ 0.00" at bounding box center [237, 204] width 49 height 11
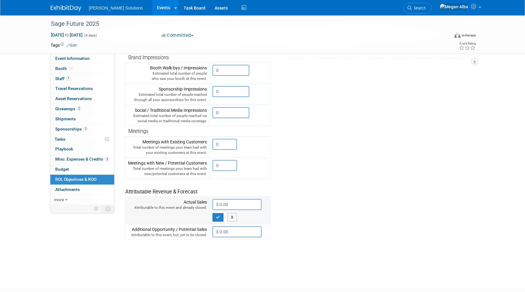
paste input "88,763.69"
click at [220, 218] on icon "button" at bounding box center [218, 217] width 4 height 4
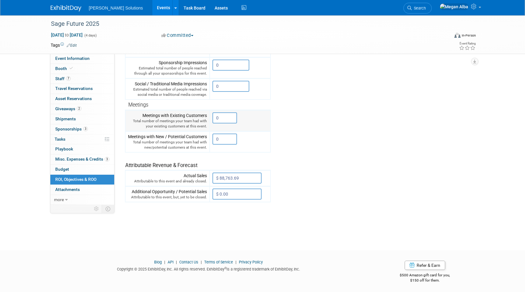
scroll to position [137, 0]
click at [243, 175] on input "$ 88,763.69" at bounding box center [237, 176] width 49 height 11
type input "$"
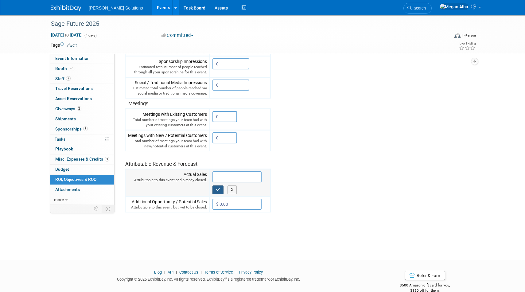
click at [217, 190] on icon "button" at bounding box center [218, 190] width 4 height 4
type input "$ 0.00"
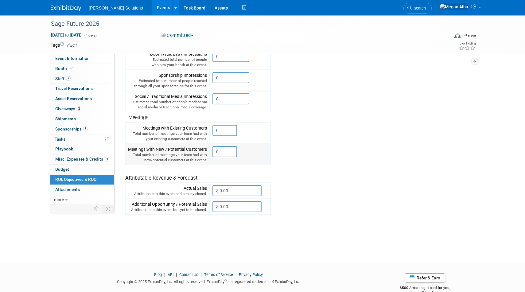
scroll to position [92, 0]
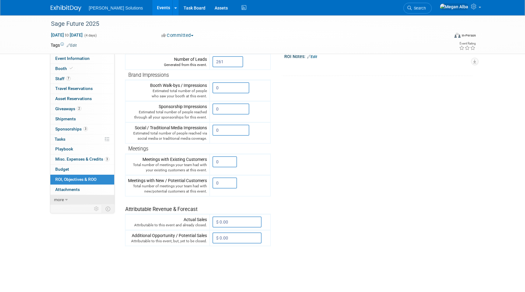
click at [64, 197] on link "more" at bounding box center [82, 200] width 64 height 10
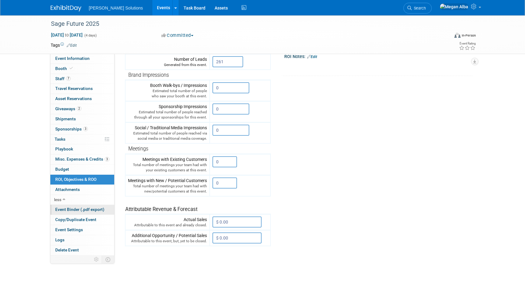
click at [80, 210] on span "Event Binder (.pdf export)" at bounding box center [79, 209] width 49 height 5
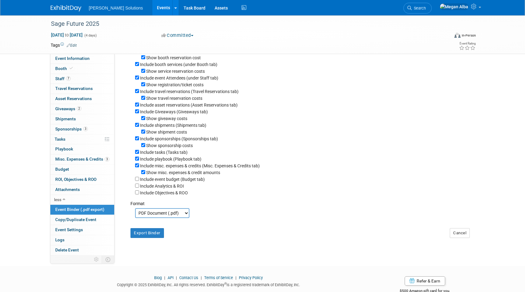
scroll to position [55, 0]
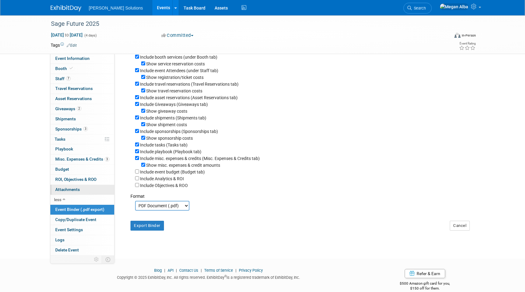
click at [69, 189] on span "Attachments 0" at bounding box center [67, 189] width 25 height 5
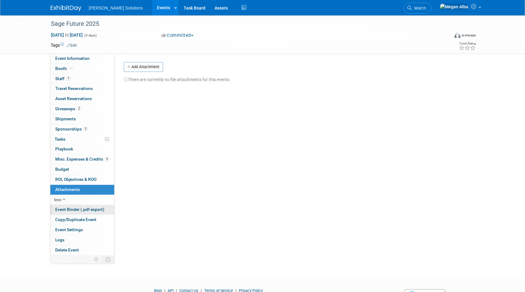
click at [67, 211] on span "Event Binder (.pdf export)" at bounding box center [79, 209] width 49 height 5
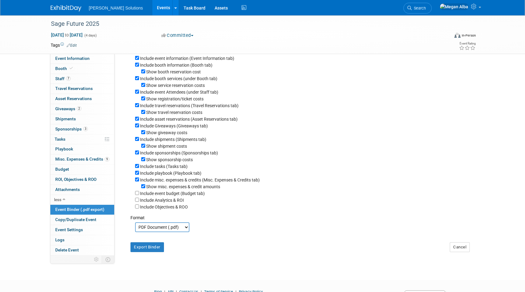
scroll to position [35, 0]
click at [137, 174] on input "Include playbook (Playbook tab)" at bounding box center [137, 172] width 4 height 4
checkbox input "false"
click at [138, 194] on input "Include event budget (Budget tab)" at bounding box center [137, 192] width 4 height 4
checkbox input "true"
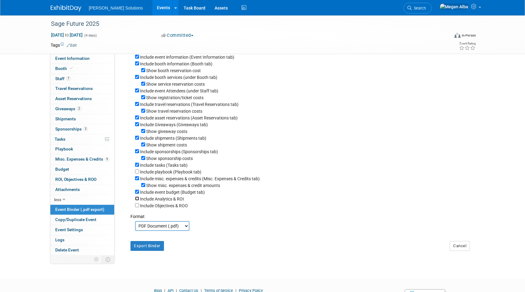
click at [137, 201] on input "Include Analytics & ROI" at bounding box center [137, 199] width 4 height 4
checkbox input "true"
click at [155, 230] on select "PDF Document (.pdf) Microsoft Word (.docx)" at bounding box center [162, 226] width 54 height 10
click at [135, 225] on select "PDF Document (.pdf) Microsoft Word (.docx)" at bounding box center [162, 226] width 54 height 10
click at [145, 250] on button "Export Binder" at bounding box center [147, 246] width 33 height 10
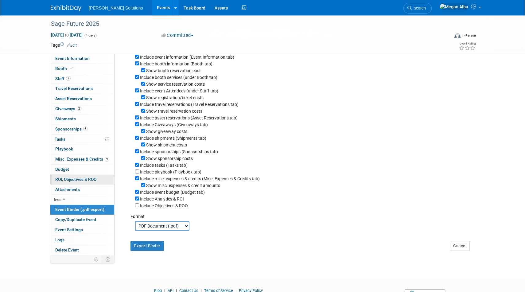
click at [75, 178] on span "ROI, Objectives & ROO 0" at bounding box center [75, 179] width 41 height 5
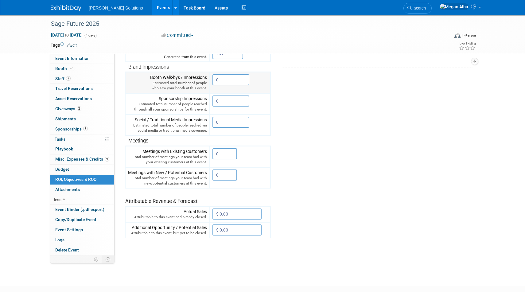
scroll to position [101, 0]
click at [227, 122] on input "0" at bounding box center [231, 121] width 37 height 11
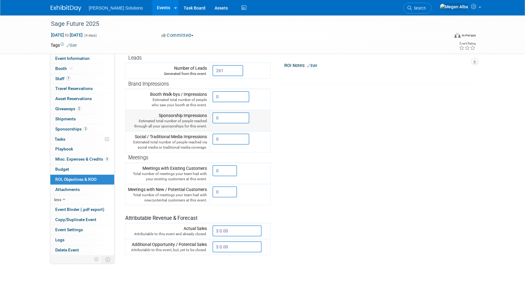
scroll to position [82, 0]
click at [224, 122] on input "0" at bounding box center [231, 119] width 37 height 11
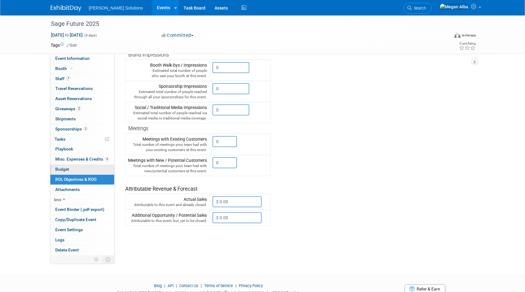
scroll to position [74, 0]
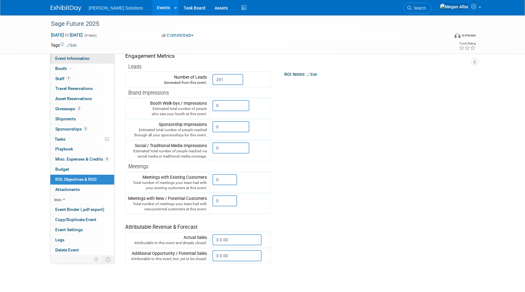
click at [77, 58] on span "Event Information" at bounding box center [72, 58] width 34 height 5
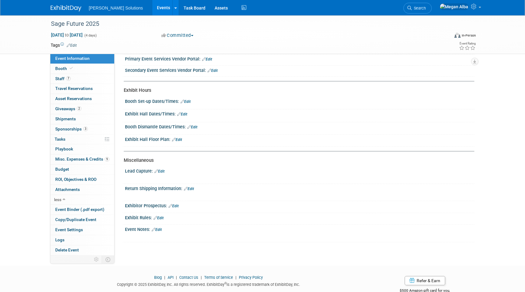
scroll to position [139, 0]
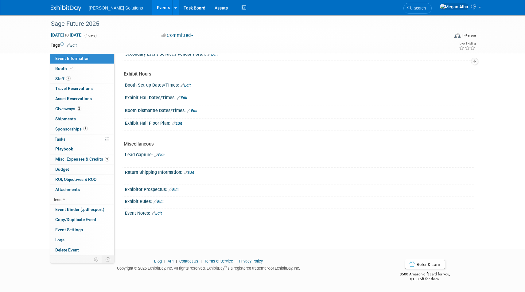
click at [159, 212] on link "Edit" at bounding box center [157, 213] width 10 height 4
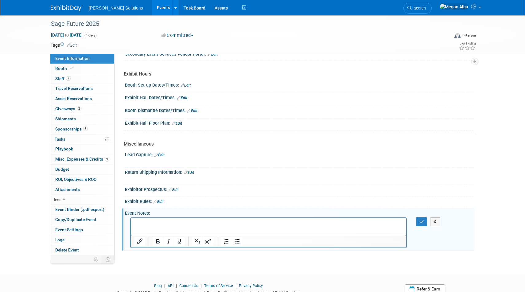
scroll to position [0, 0]
drag, startPoint x: 193, startPoint y: 229, endPoint x: 178, endPoint y: 224, distance: 15.7
click at [178, 224] on p "Link to HS Campaign: https://app.hubspot.com/marketing/40823344/campaigns/a57f4…" at bounding box center [269, 223] width 269 height 6
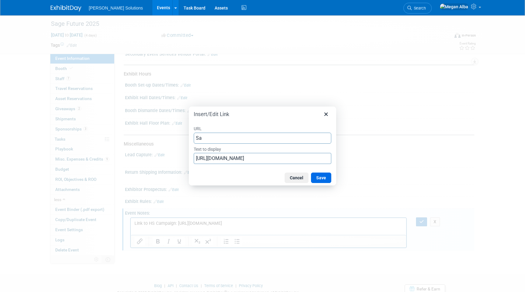
type input "S"
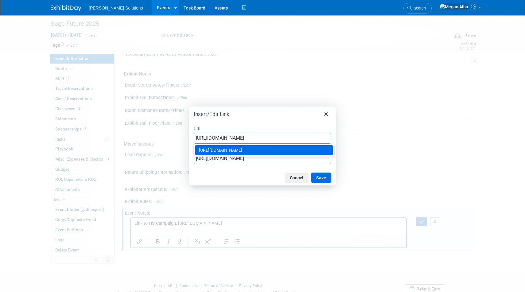
type input "https://app.hubspot.com/marketing/40823344/campaigns/a57f4120-9605-45c9-9c0e-82…"
click at [261, 119] on div "Insert/Edit Link" at bounding box center [262, 113] width 147 height 13
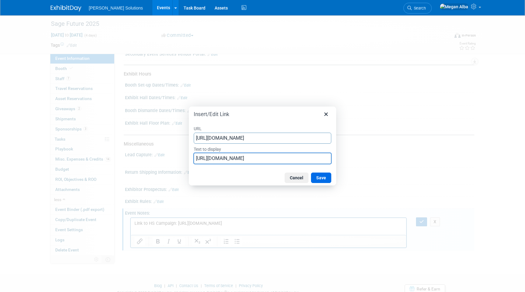
click at [258, 156] on input "https://app.hubspot.com/marketing/40823344/campaigns/a57f4120-9605-45c9-9c0e-82…" at bounding box center [263, 158] width 138 height 11
type input "Sage Future 2025"
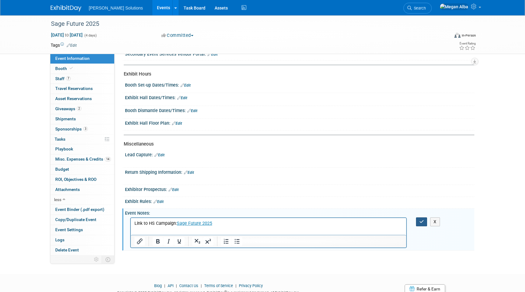
click at [423, 223] on icon "button" at bounding box center [422, 222] width 5 height 4
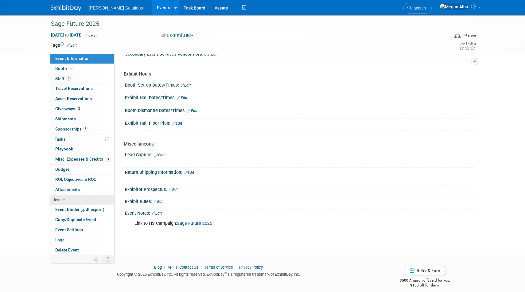
scroll to position [145, 0]
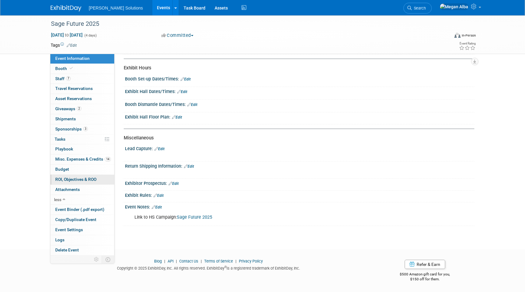
click at [75, 179] on span "ROI, Objectives & ROO 0" at bounding box center [75, 179] width 41 height 5
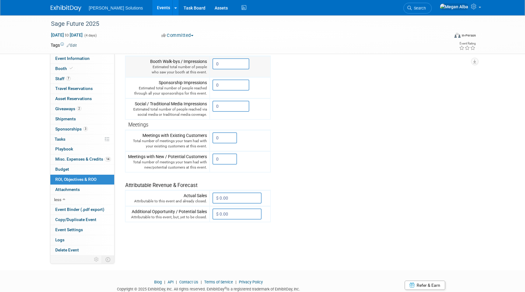
scroll to position [137, 0]
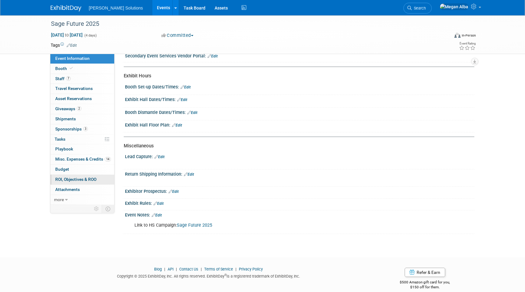
click at [77, 179] on span "ROI, Objectives & ROO 0" at bounding box center [75, 179] width 41 height 5
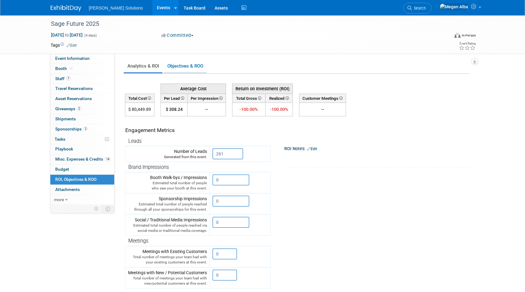
click at [180, 66] on link "Objectives & ROO 0" at bounding box center [185, 66] width 43 height 12
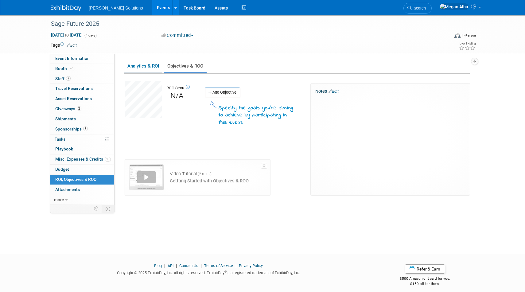
click at [144, 67] on link "Analytics & ROI" at bounding box center [143, 66] width 39 height 12
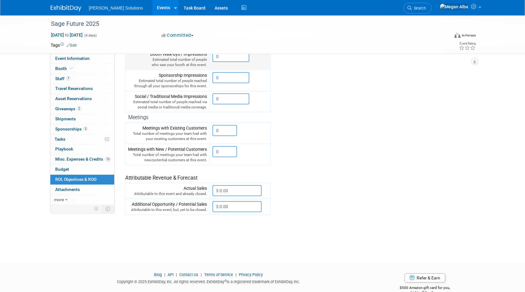
scroll to position [137, 0]
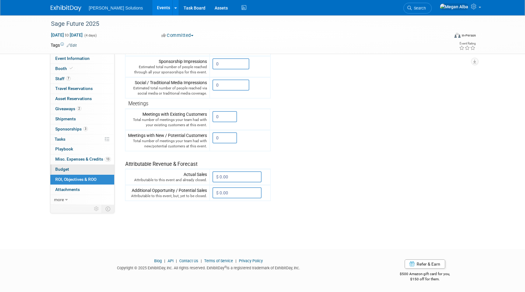
click at [61, 169] on span "Budget" at bounding box center [62, 169] width 14 height 5
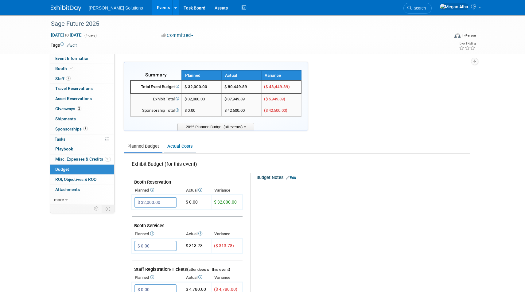
click at [180, 148] on link "Actual Costs" at bounding box center [180, 146] width 32 height 11
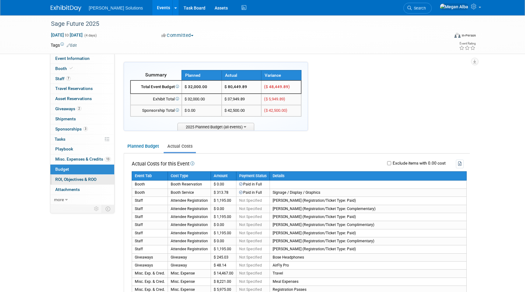
click at [83, 178] on span "ROI, Objectives & ROO 0" at bounding box center [75, 179] width 41 height 5
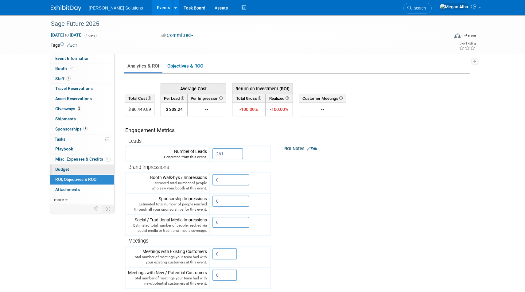
click at [77, 169] on link "Budget" at bounding box center [82, 170] width 64 height 10
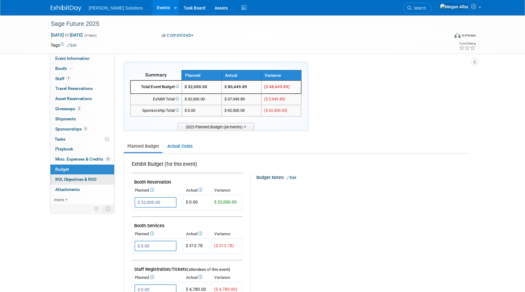
click at [77, 179] on span "ROI, Objectives & ROO 0" at bounding box center [75, 179] width 41 height 5
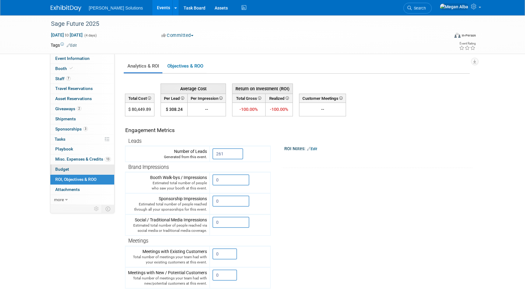
click at [77, 168] on link "Budget" at bounding box center [82, 170] width 64 height 10
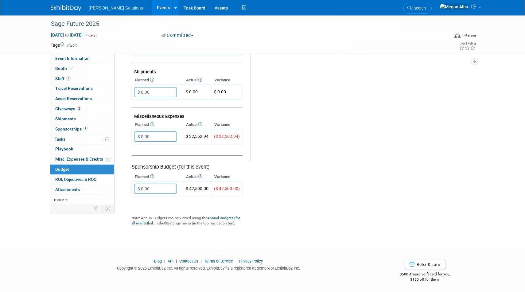
scroll to position [329, 0]
click at [65, 198] on link "more" at bounding box center [82, 200] width 64 height 10
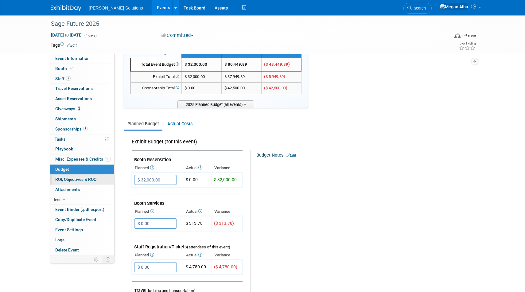
scroll to position [0, 0]
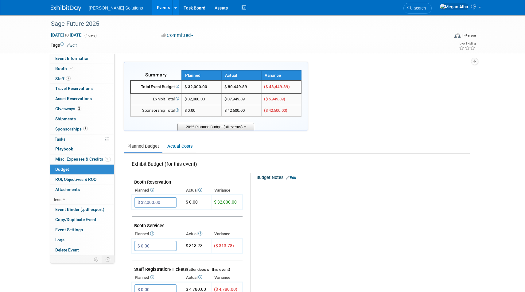
click at [240, 127] on span "2025 Planned Budget (all events)" at bounding box center [216, 127] width 77 height 8
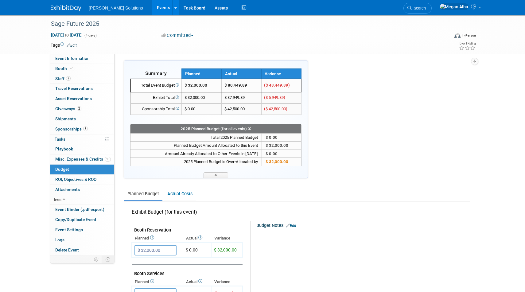
scroll to position [0, 0]
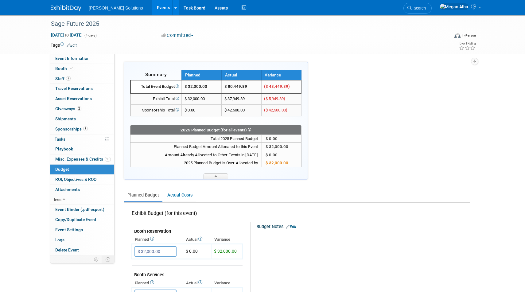
click at [69, 7] on img at bounding box center [66, 8] width 31 height 6
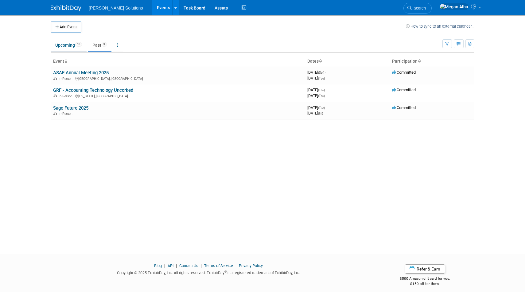
click at [68, 45] on link "Upcoming 10" at bounding box center [69, 45] width 36 height 12
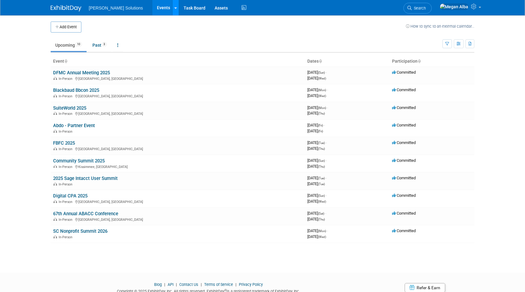
click at [172, 11] on link at bounding box center [175, 7] width 6 height 15
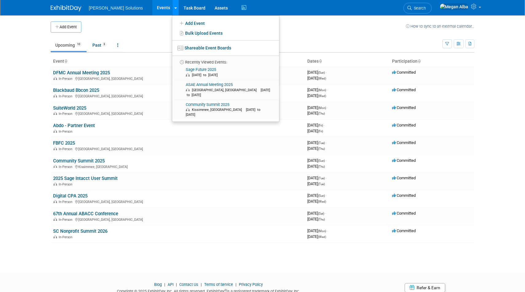
click at [172, 11] on link at bounding box center [175, 7] width 6 height 15
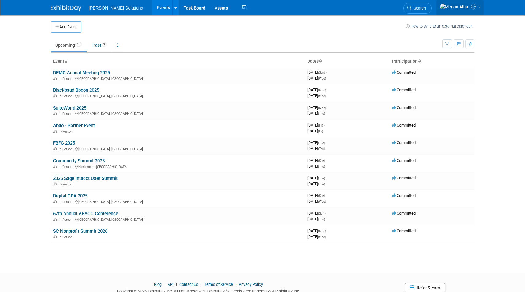
click at [479, 11] on link at bounding box center [460, 7] width 47 height 15
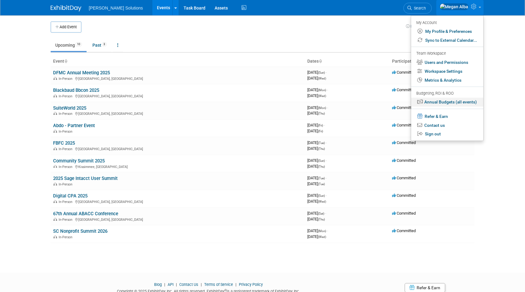
click at [445, 102] on link "Annual Budgets (all events)" at bounding box center [447, 102] width 72 height 9
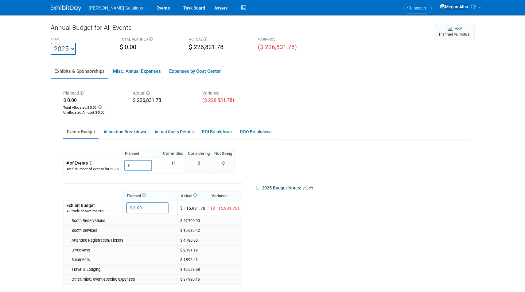
click at [454, 31] on span "YoY" at bounding box center [455, 29] width 14 height 6
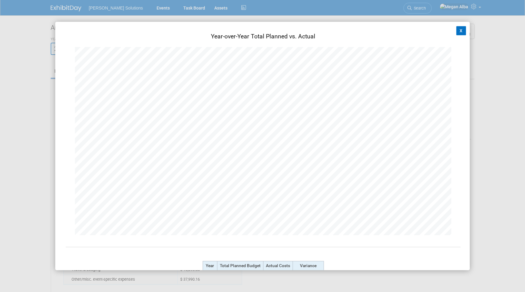
click at [463, 32] on button "X" at bounding box center [462, 30] width 10 height 9
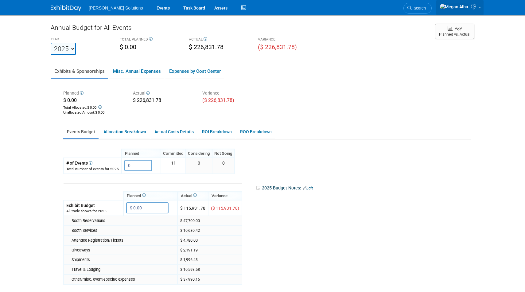
click at [481, 6] on link at bounding box center [460, 7] width 47 height 15
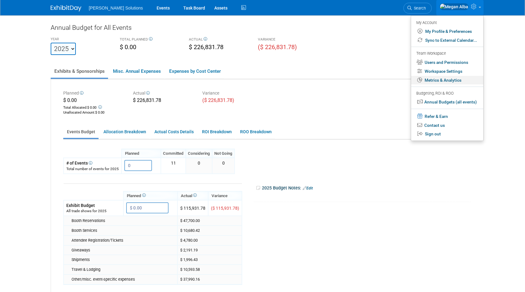
click at [444, 81] on link "Metrics & Analytics" at bounding box center [447, 80] width 72 height 9
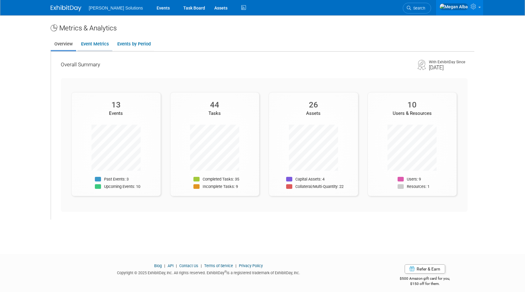
click at [93, 42] on link "Event Metrics" at bounding box center [94, 44] width 35 height 12
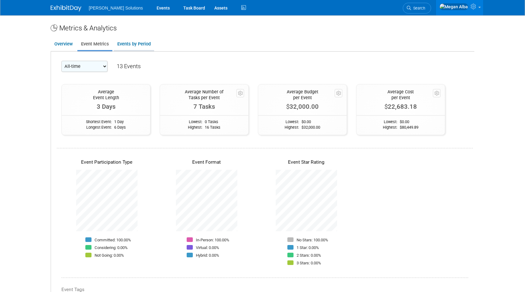
click at [128, 40] on link "Events by Period" at bounding box center [134, 44] width 41 height 12
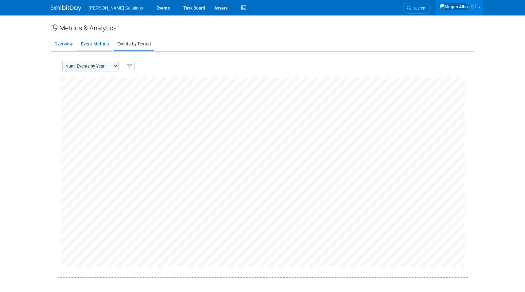
click at [105, 44] on link "Event Metrics" at bounding box center [94, 44] width 35 height 12
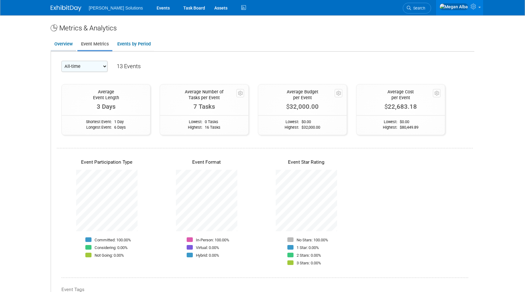
click at [69, 41] on link "Overview" at bounding box center [64, 44] width 26 height 12
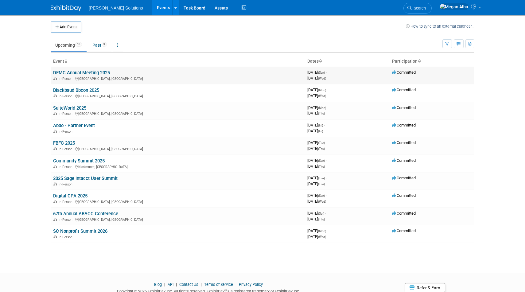
click at [81, 73] on link "DFMC Annual Meeting 2025" at bounding box center [81, 73] width 57 height 6
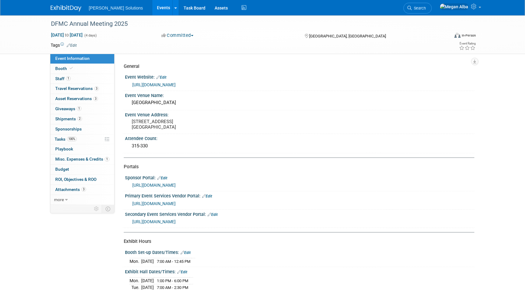
click at [152, 6] on link "Events" at bounding box center [163, 7] width 22 height 15
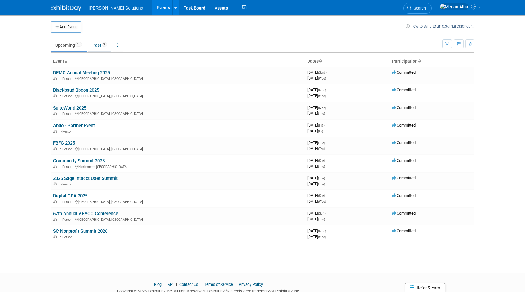
click at [103, 42] on link "Past 3" at bounding box center [100, 45] width 24 height 12
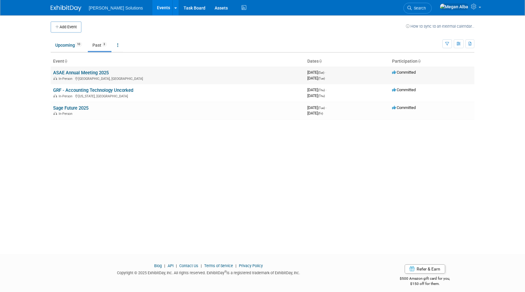
click at [81, 73] on link "ASAE Annual Meeting 2025" at bounding box center [81, 73] width 56 height 6
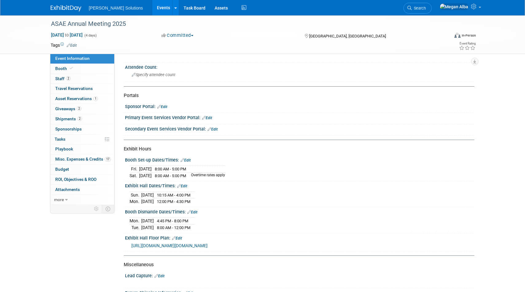
scroll to position [46, 0]
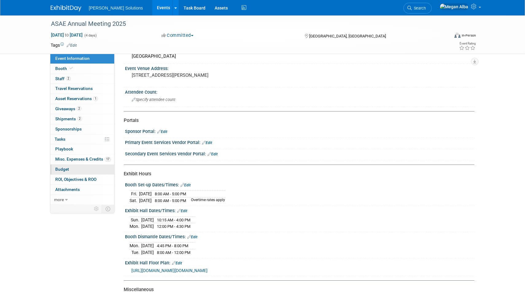
click at [72, 170] on link "Budget" at bounding box center [82, 170] width 64 height 10
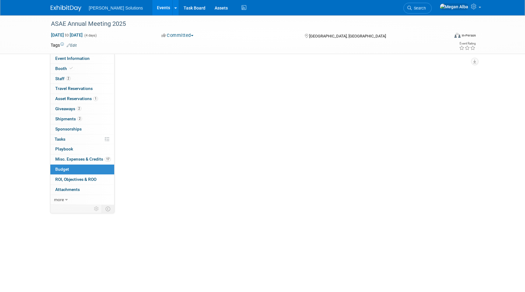
scroll to position [0, 0]
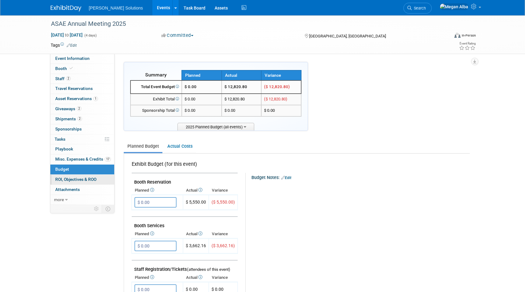
click at [70, 178] on span "ROI, Objectives & ROO 0" at bounding box center [75, 179] width 41 height 5
